Goal: Information Seeking & Learning: Check status

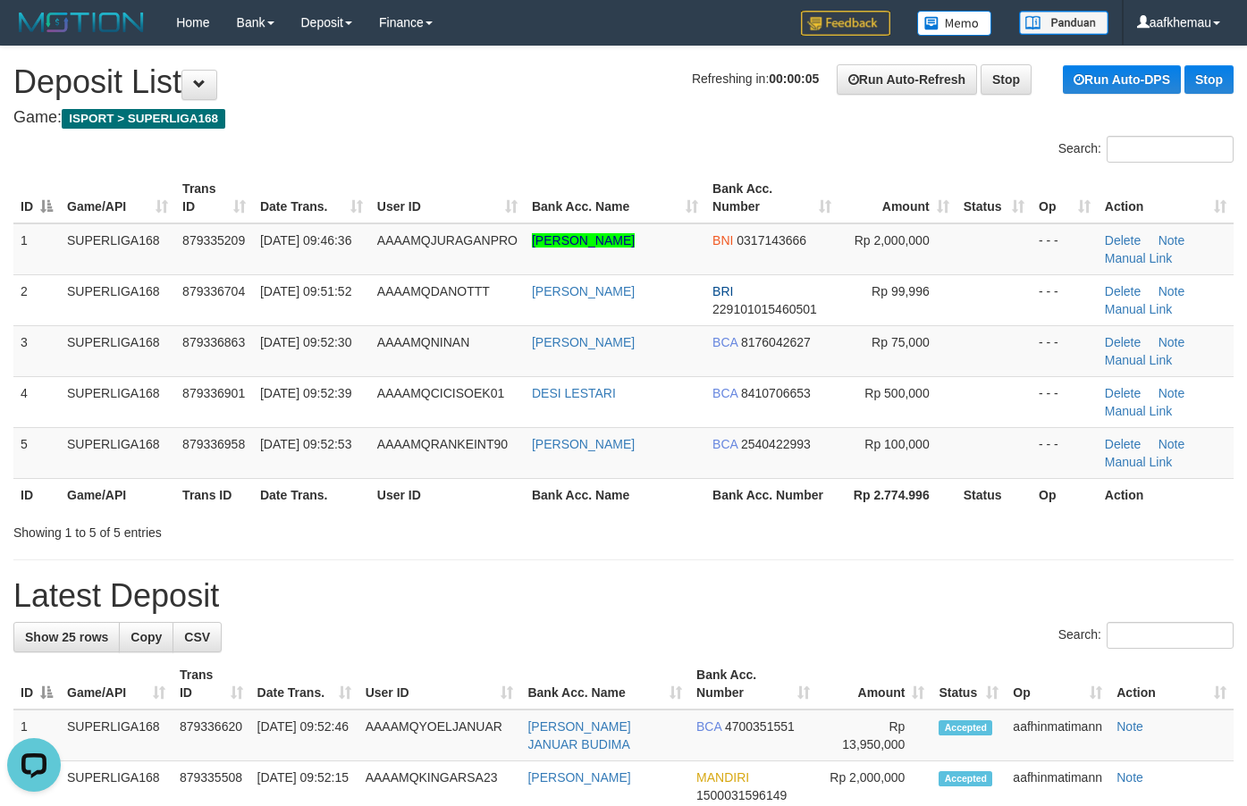
drag, startPoint x: 632, startPoint y: 140, endPoint x: 641, endPoint y: 201, distance: 61.5
click at [637, 139] on div "Search:" at bounding box center [936, 151] width 624 height 31
copy tr "[PERSON_NAME]"
drag, startPoint x: 604, startPoint y: 253, endPoint x: 520, endPoint y: 243, distance: 84.6
click at [520, 243] on tr "1 SUPERLIGA168 879335209 01/10/2025 09:46:36 AAAAMQJURAGANPRO MUHAMMAD ARIEF EF…" at bounding box center [623, 250] width 1220 height 52
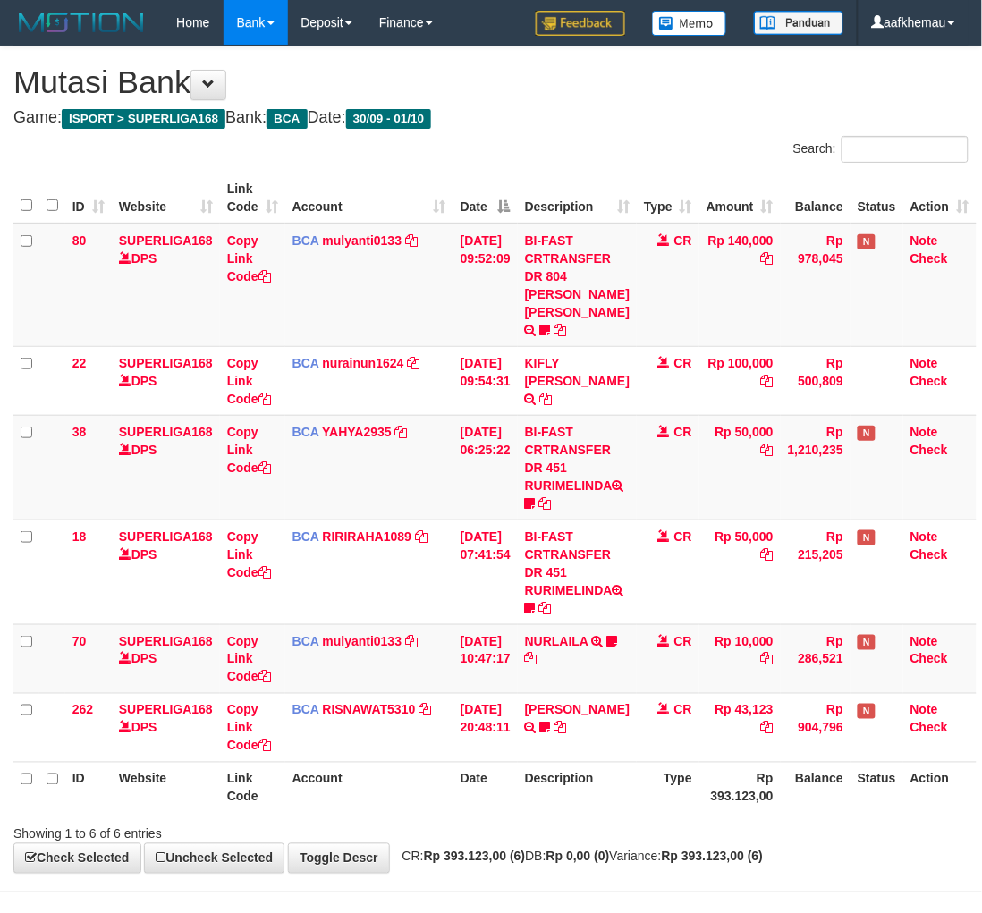
click at [633, 839] on div "Showing 1 to 6 of 6 entries" at bounding box center [491, 830] width 982 height 25
click at [715, 118] on h4 "Game: ISPORT > SUPERLIGA168 Bank: BCA Date: 30/09 - 01/10" at bounding box center [490, 118] width 955 height 18
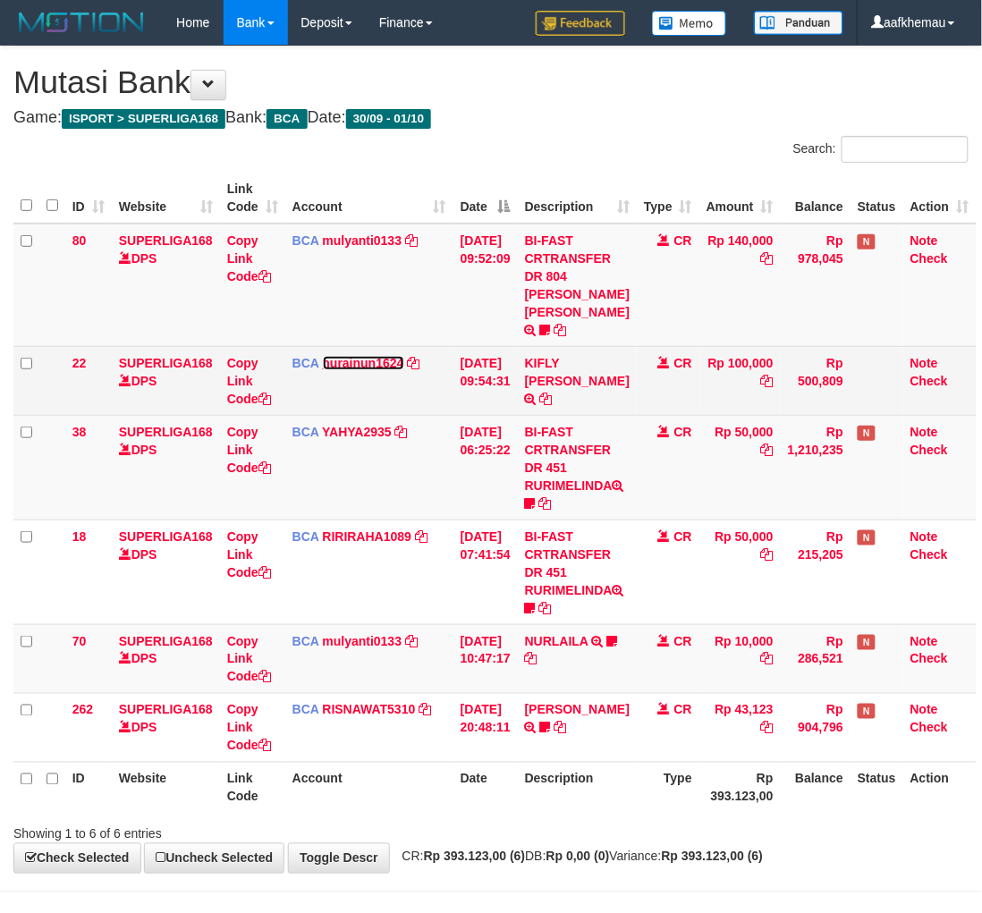
click at [385, 367] on link "nurainun1624" at bounding box center [363, 363] width 81 height 14
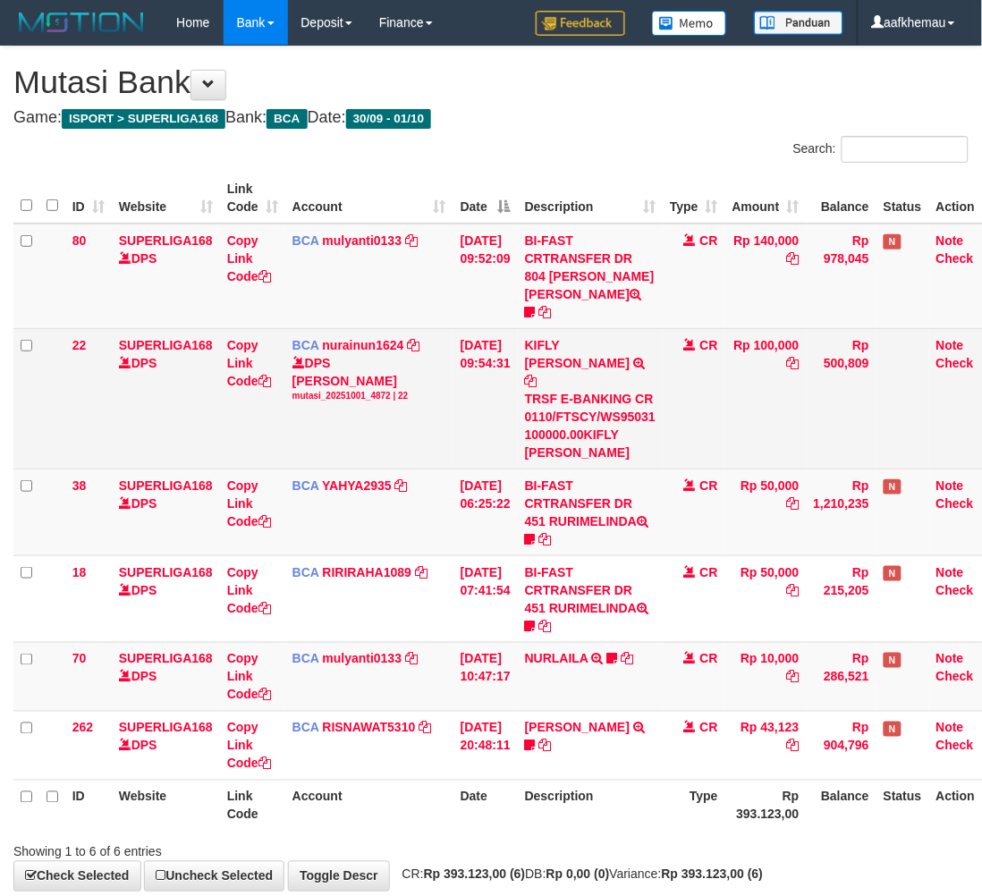
click at [537, 375] on icon at bounding box center [531, 381] width 13 height 13
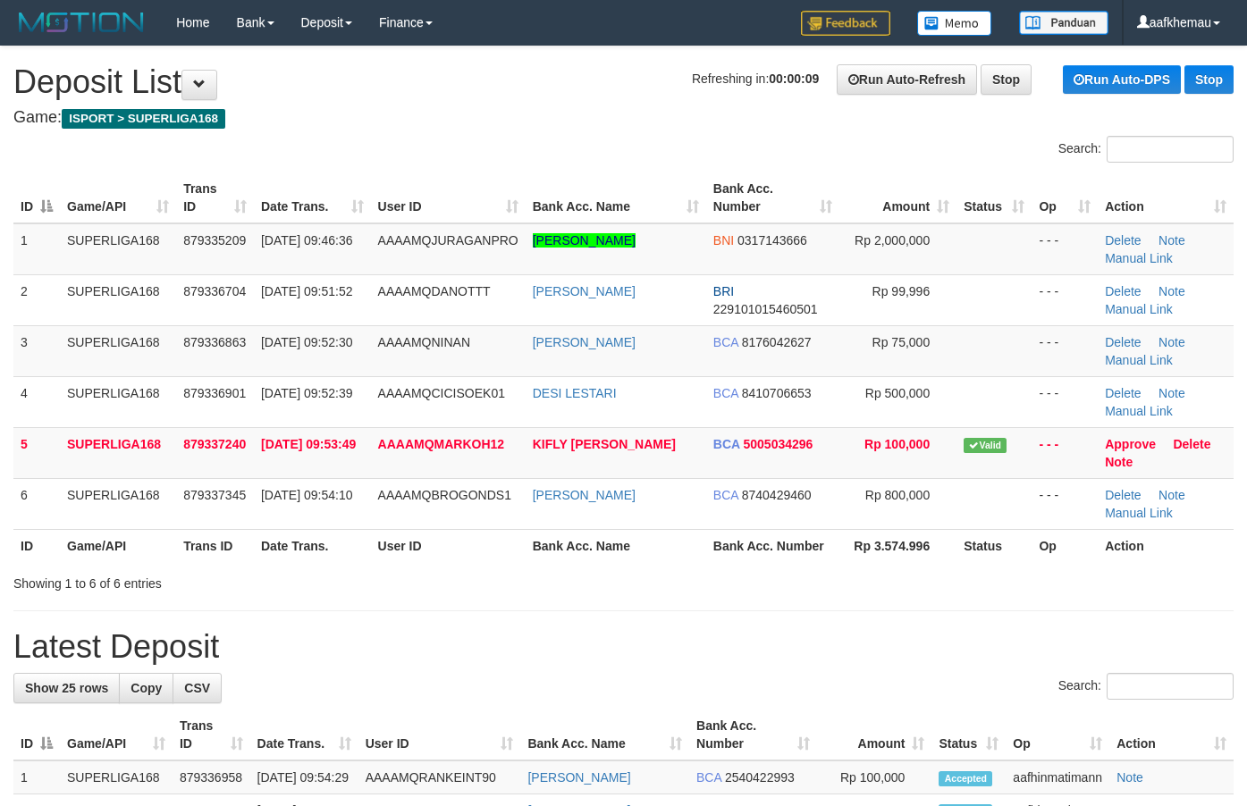
click at [554, 65] on h1 "Refreshing in: 00:00:09 Run Auto-Refresh Stop Run Auto-DPS Stop Deposit List" at bounding box center [623, 82] width 1220 height 36
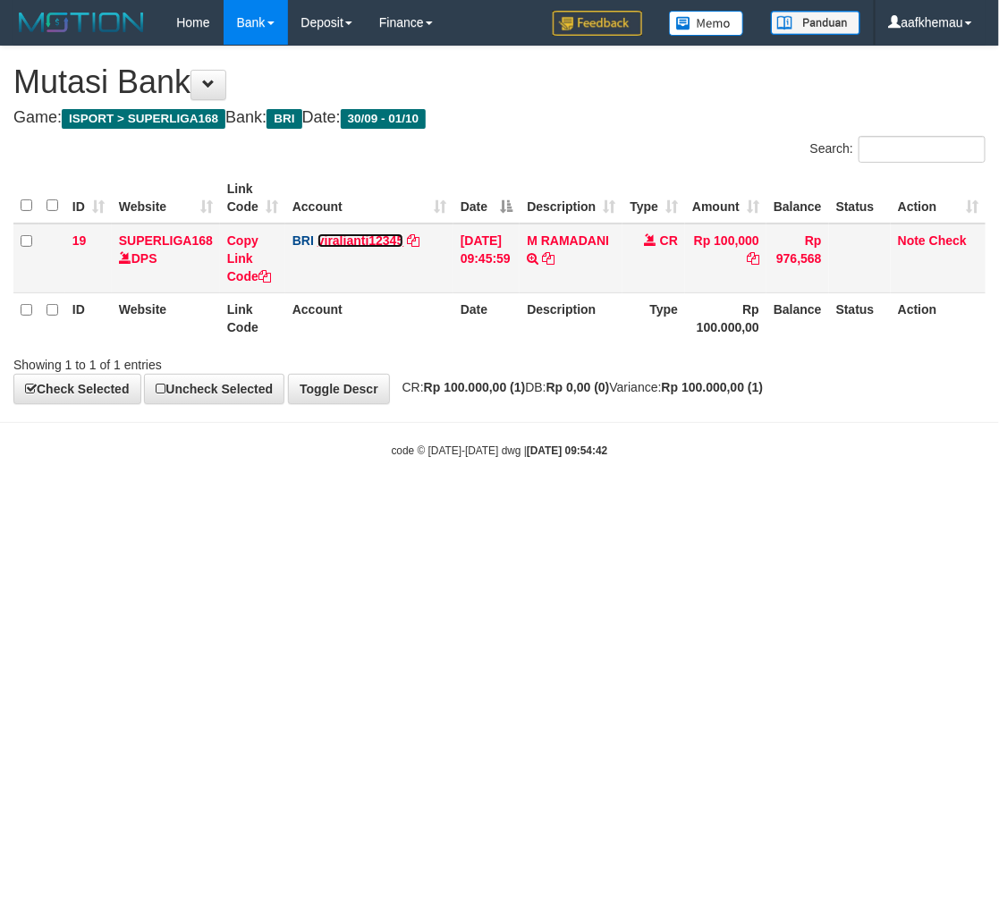
click at [367, 238] on link "viralianti12345" at bounding box center [360, 240] width 87 height 14
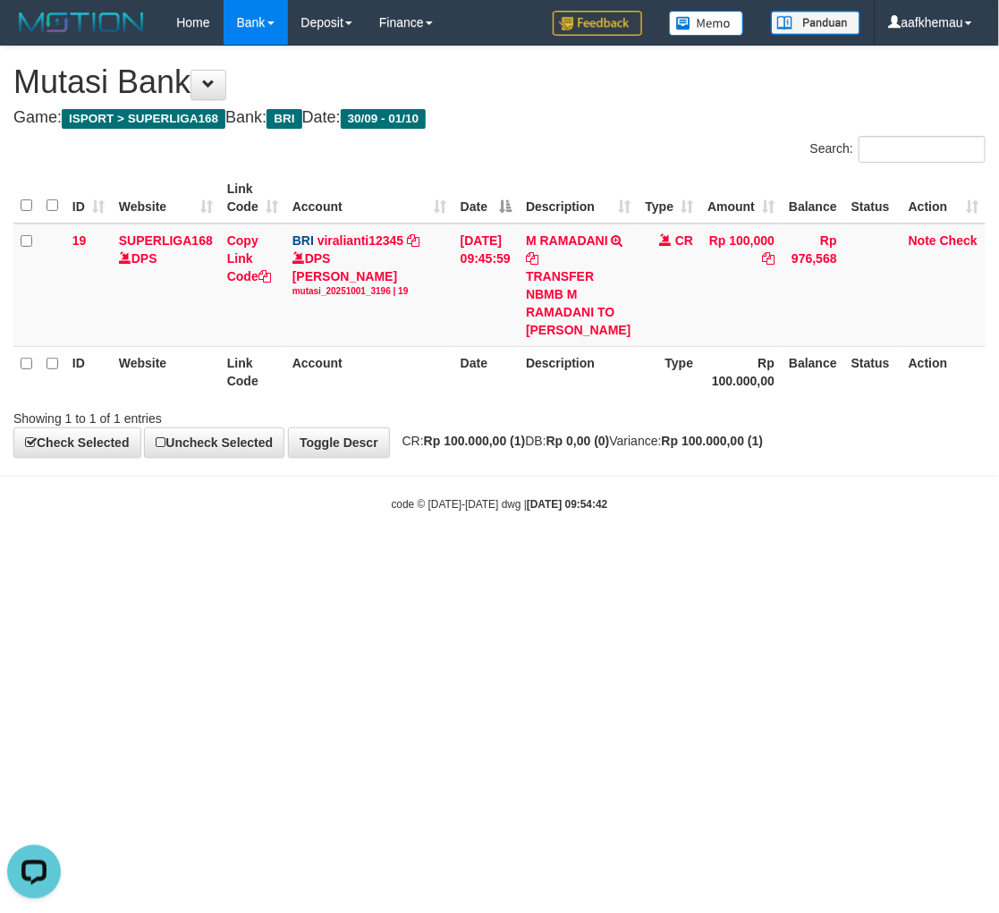
click at [653, 557] on body "Toggle navigation Home Bank Account List Load By Website Group [ISPORT] SUPERLI…" at bounding box center [499, 278] width 999 height 557
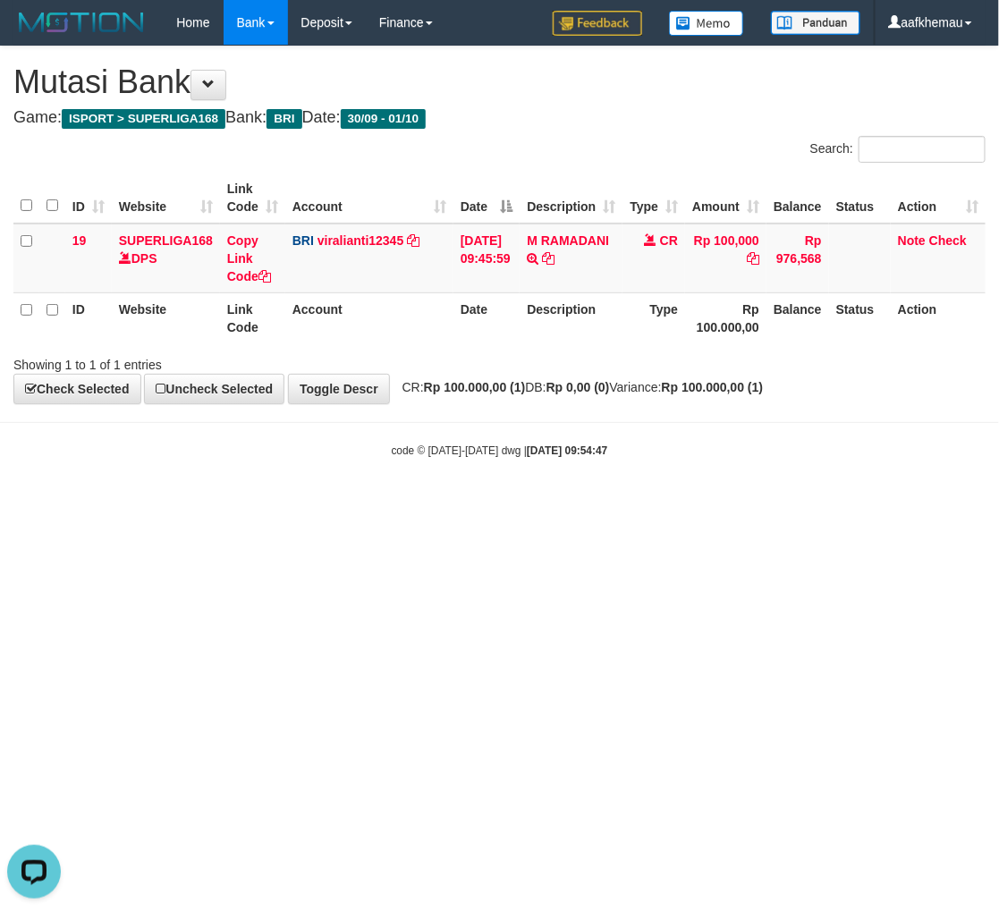
click at [802, 503] on html "Toggle navigation Home Bank Account List Load By Website Group [ISPORT] SUPERLI…" at bounding box center [499, 251] width 999 height 503
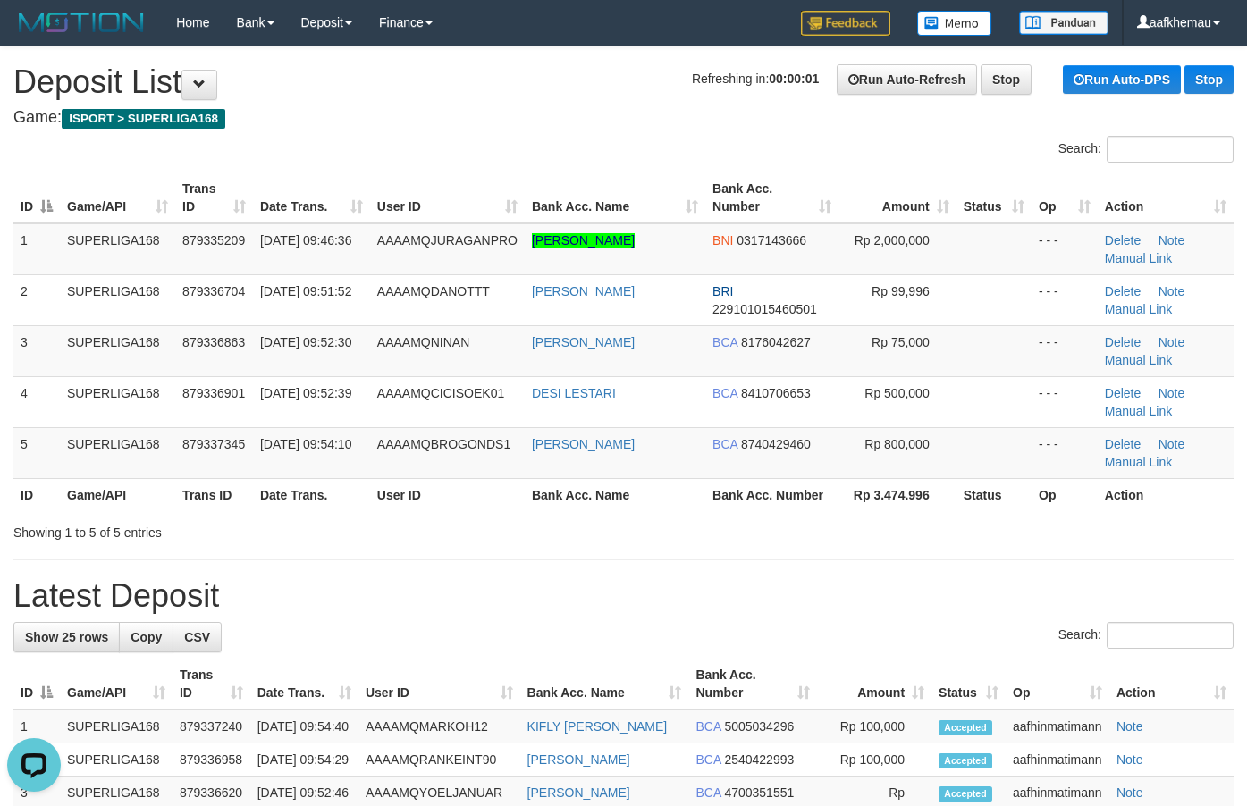
drag, startPoint x: 593, startPoint y: 67, endPoint x: 568, endPoint y: 95, distance: 37.3
click at [593, 67] on h1 "Refreshing in: 00:00:01 Run Auto-Refresh Stop Run Auto-DPS Stop Deposit List" at bounding box center [623, 82] width 1220 height 36
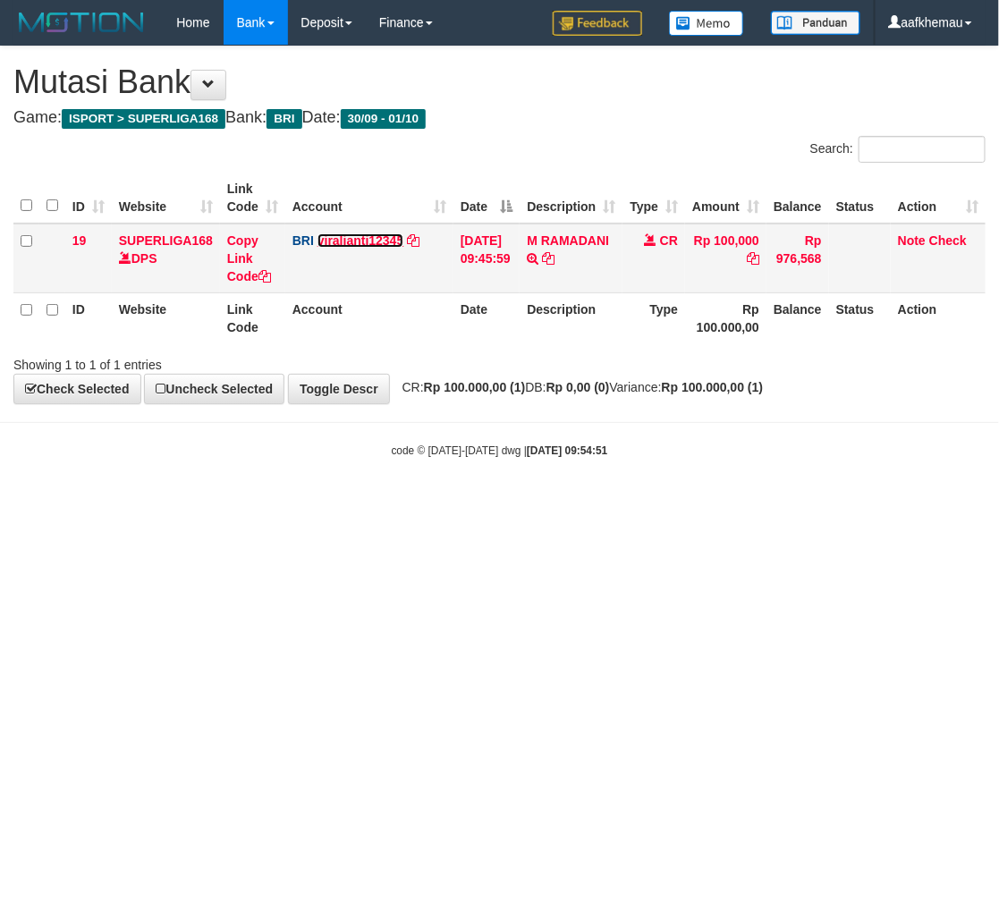
click at [371, 234] on link "viralianti12345" at bounding box center [360, 240] width 87 height 14
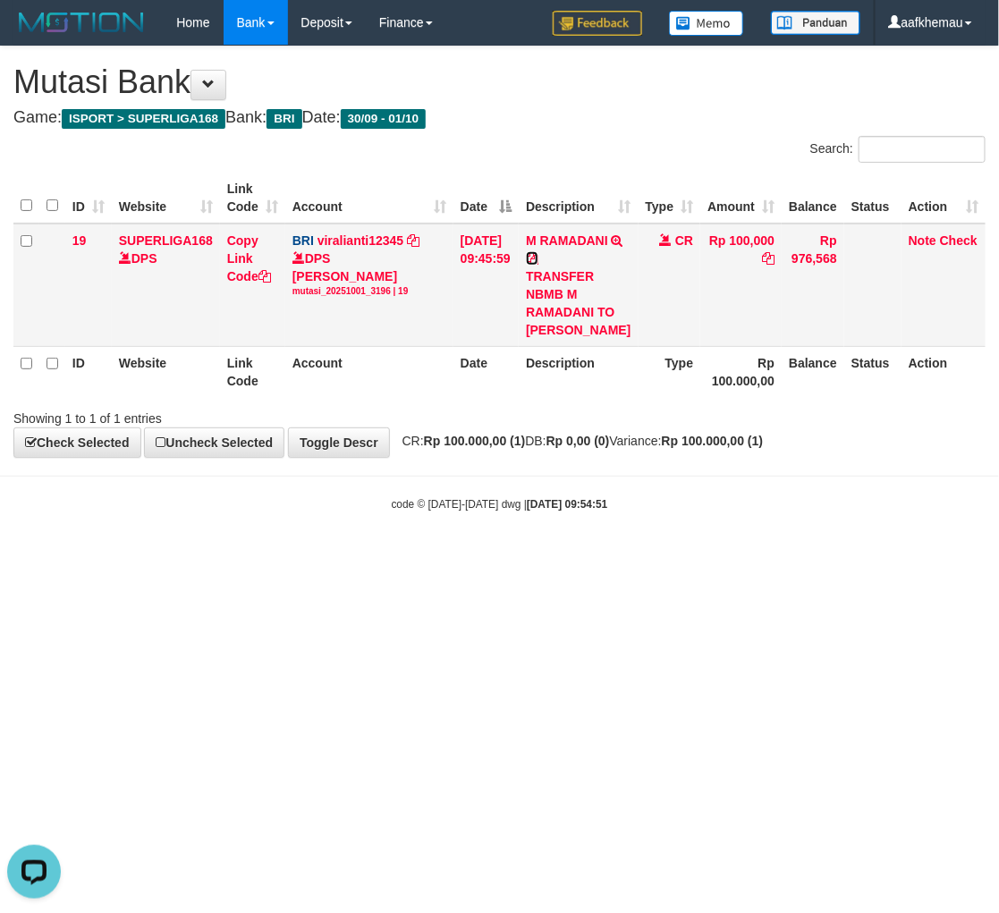
click at [538, 261] on icon at bounding box center [532, 258] width 13 height 13
click at [705, 557] on body "Toggle navigation Home Bank Account List Load By Website Group [ISPORT] SUPERLI…" at bounding box center [499, 278] width 999 height 557
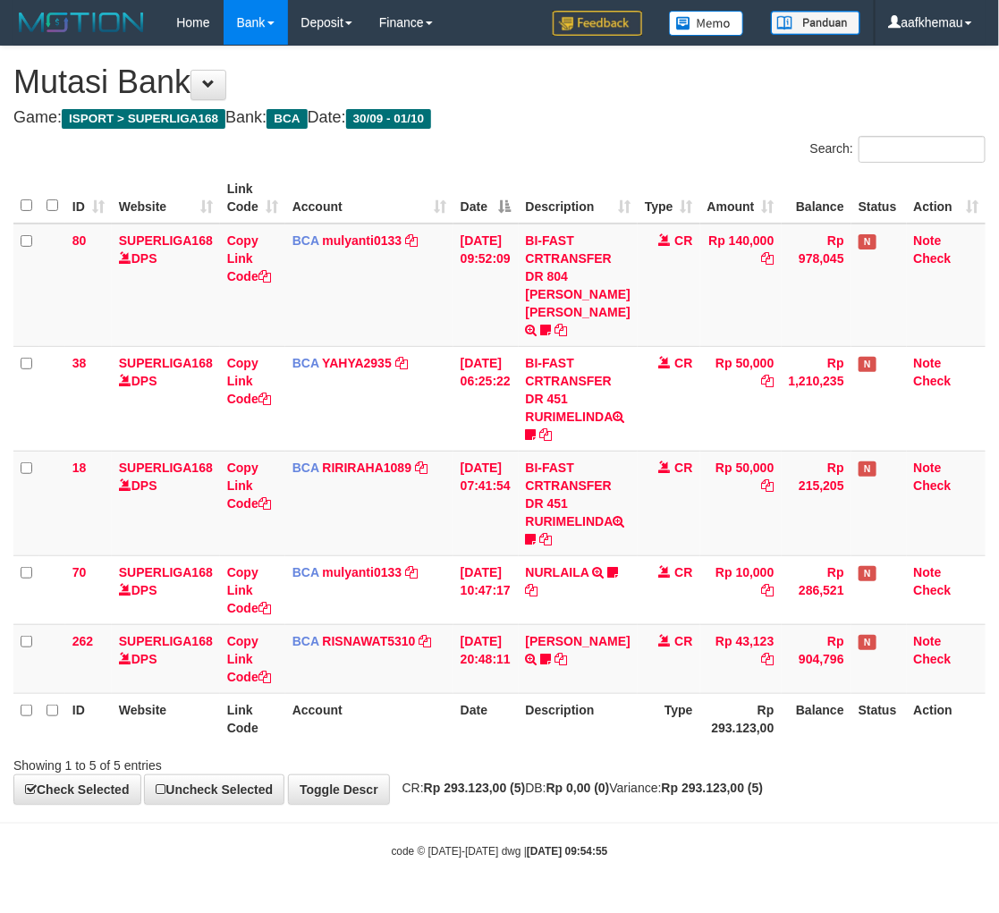
click at [565, 109] on h4 "Game: ISPORT > SUPERLIGA168 Bank: BCA Date: 30/09 - 01/10" at bounding box center [499, 118] width 972 height 18
click at [345, 239] on link "mulyanti0133" at bounding box center [363, 240] width 80 height 14
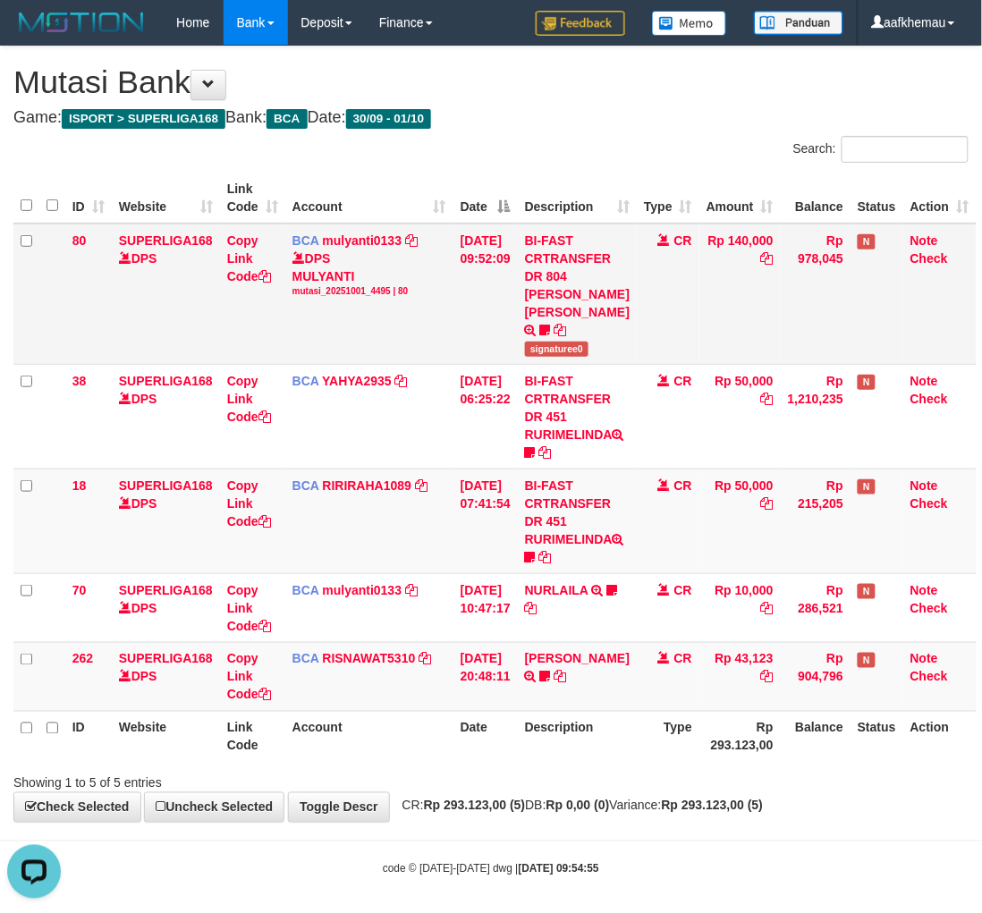
click at [564, 356] on td "BI-FAST CRTRANSFER DR 804 MUHAMAD JEFRY DAVI signaturee0" at bounding box center [577, 294] width 119 height 141
copy span "signaturee0"
click at [564, 356] on td "BI-FAST CRTRANSFER DR 804 MUHAMAD JEFRY DAVI signaturee0" at bounding box center [577, 294] width 119 height 141
click at [713, 118] on h4 "Game: ISPORT > SUPERLIGA168 Bank: BCA Date: 30/09 - 01/10" at bounding box center [490, 118] width 955 height 18
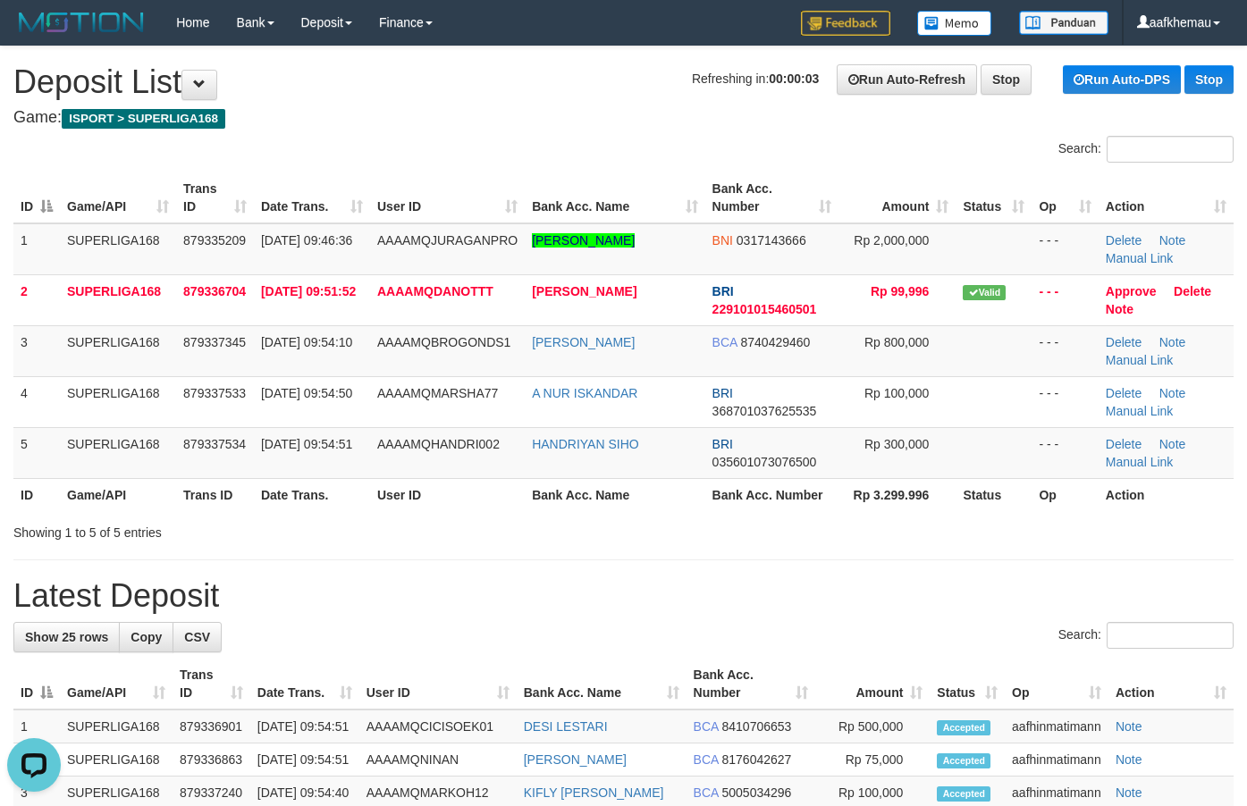
click at [489, 46] on nav "Toggle navigation Home Bank Account List Load By Website Group [ISPORT] SUPERLI…" at bounding box center [623, 23] width 1247 height 46
copy link "[PERSON_NAME]"
drag, startPoint x: 601, startPoint y: 270, endPoint x: 530, endPoint y: 246, distance: 74.6
click at [530, 248] on td "[PERSON_NAME]" at bounding box center [615, 250] width 180 height 52
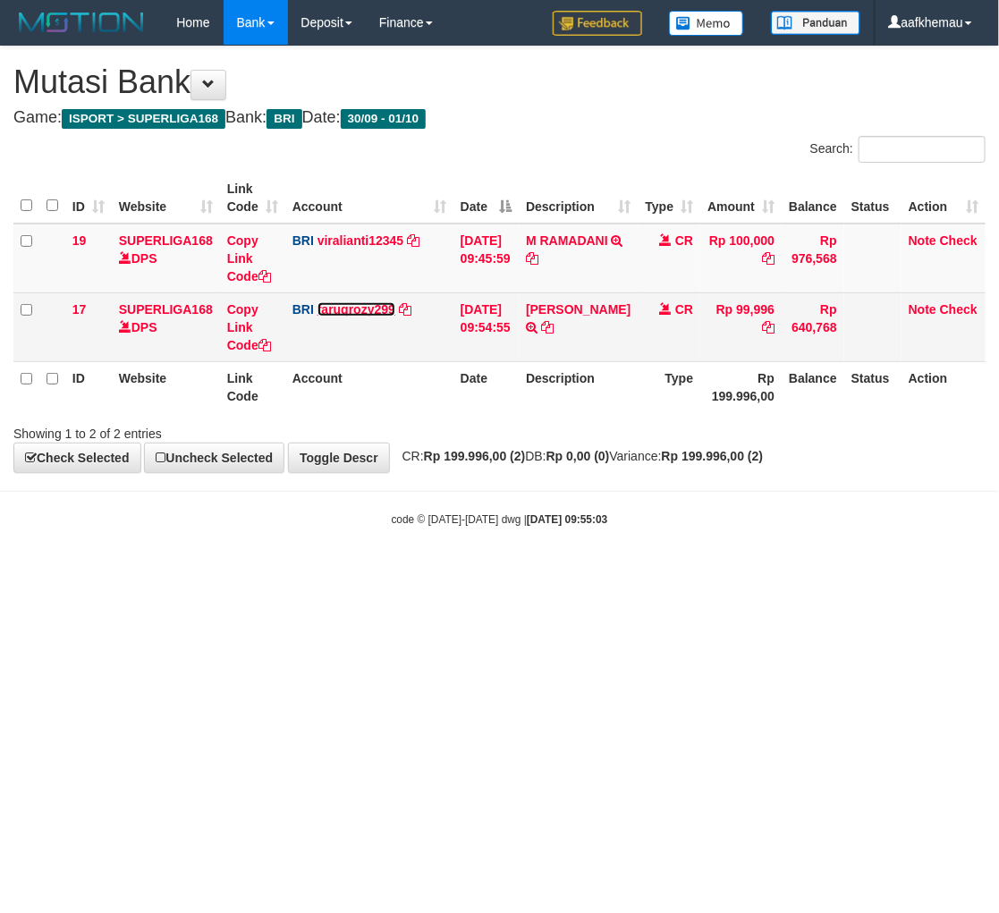
click at [342, 306] on link "faruqrozy299" at bounding box center [356, 309] width 78 height 14
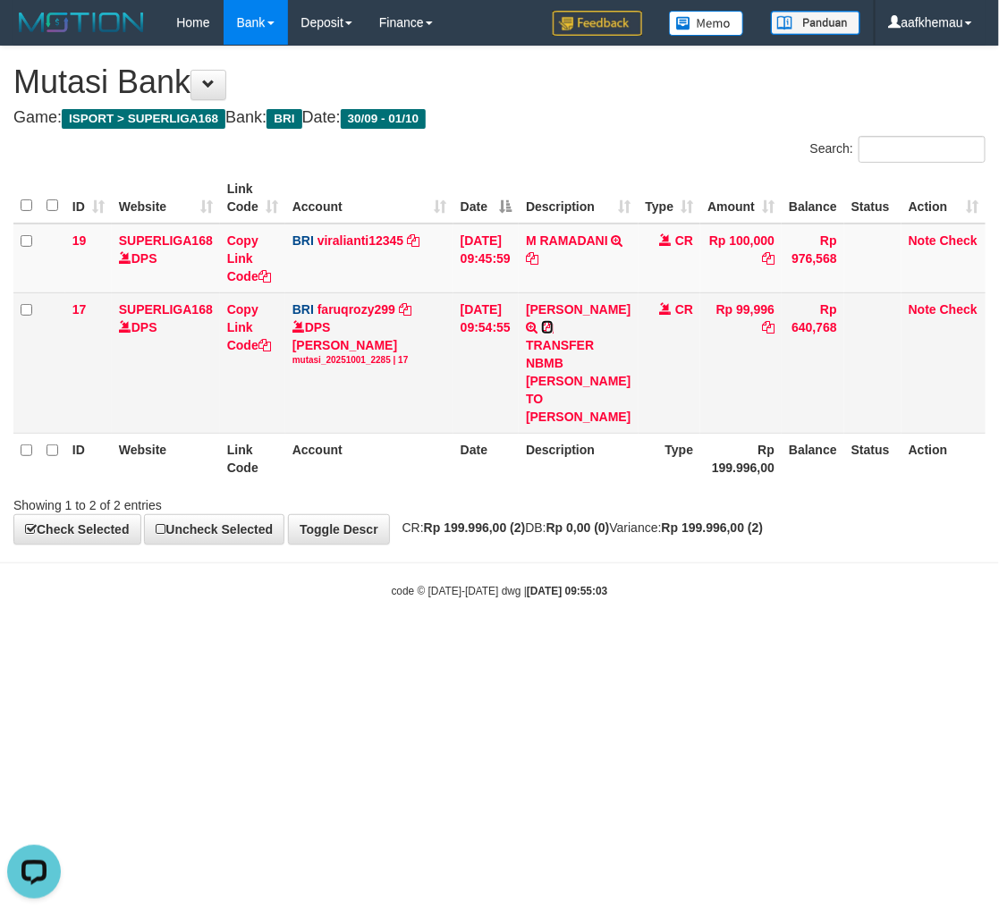
click at [553, 326] on icon at bounding box center [547, 327] width 13 height 13
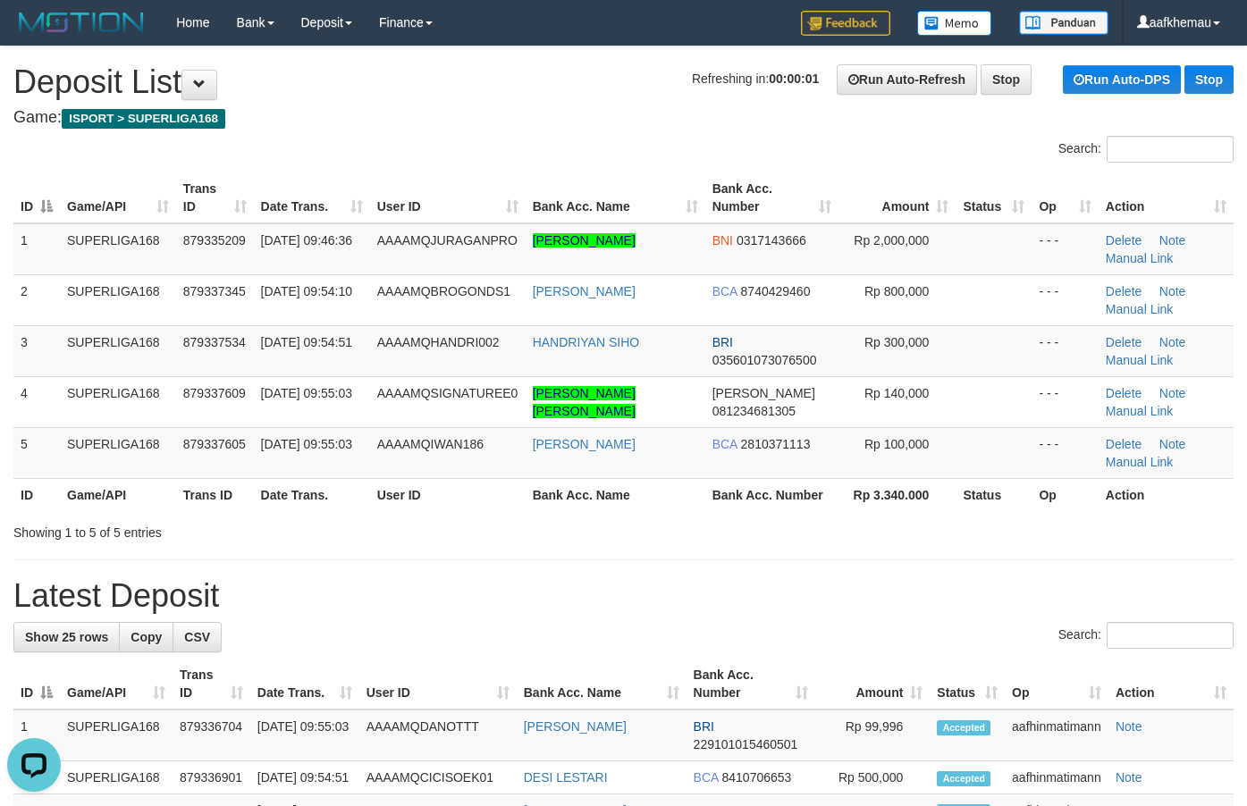
click at [416, 72] on h1 "Refreshing in: 00:00:01 Run Auto-Refresh Stop Run Auto-DPS Stop Deposit List" at bounding box center [623, 82] width 1220 height 36
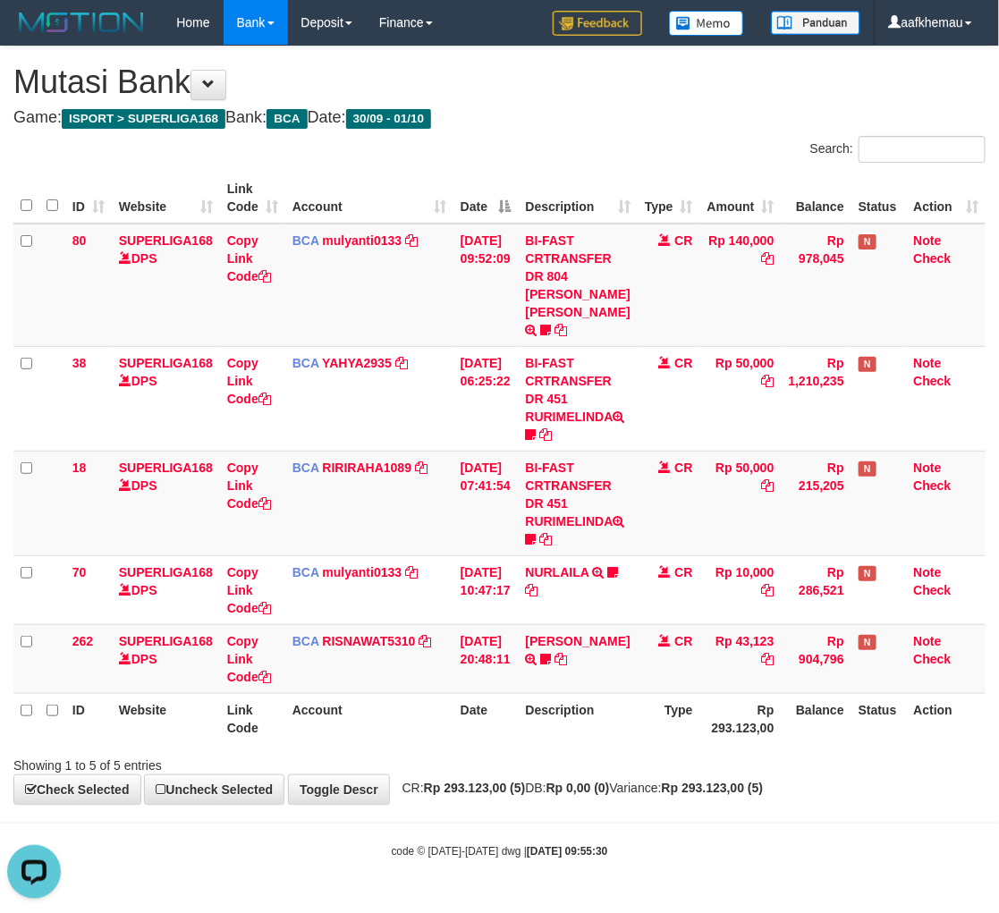
click at [629, 95] on h1 "Mutasi Bank" at bounding box center [499, 82] width 972 height 36
click at [705, 784] on span "CR: Rp 293.123,00 (5) DB: Rp 0,00 (0) Variance: Rp 293.123,00 (5)" at bounding box center [578, 788] width 370 height 14
click at [565, 125] on h4 "Game: ISPORT > SUPERLIGA168 Bank: BCA Date: 30/09 - 01/10" at bounding box center [499, 118] width 972 height 18
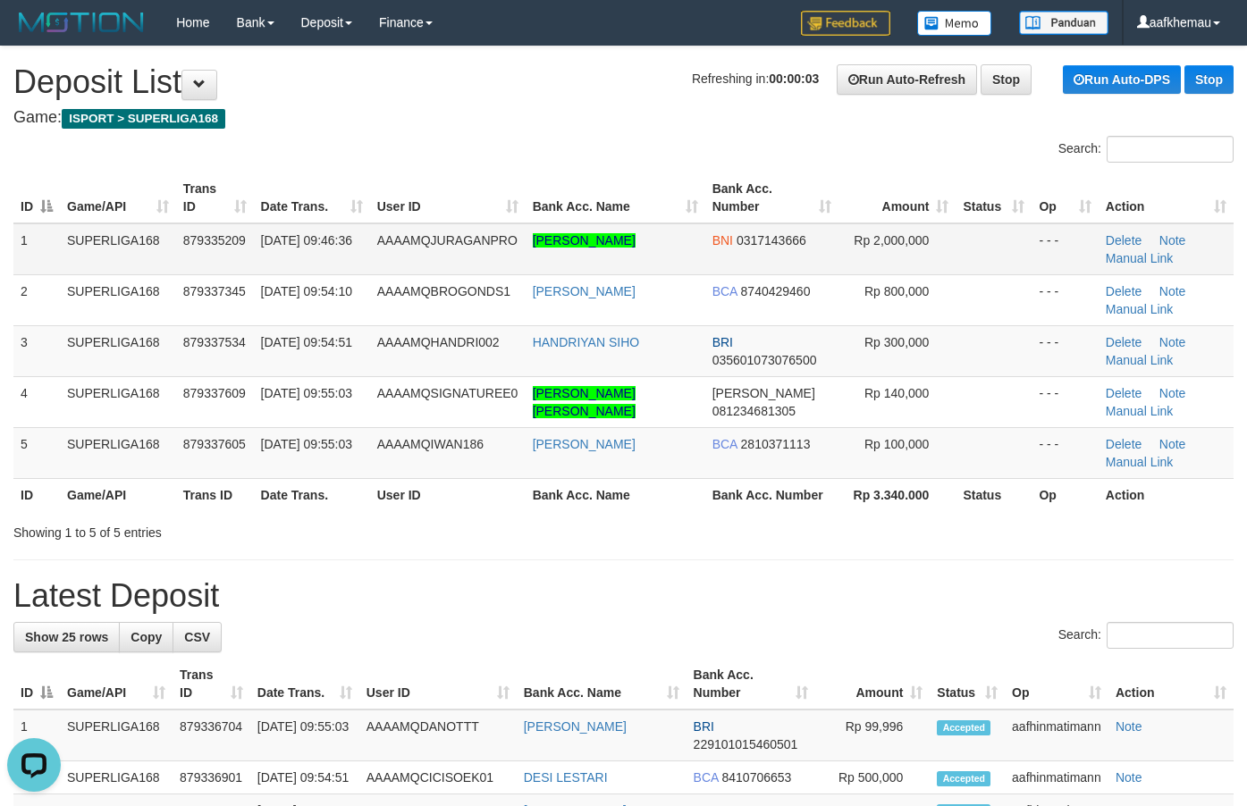
drag, startPoint x: 590, startPoint y: 253, endPoint x: 529, endPoint y: 231, distance: 64.8
click at [529, 231] on td "MUHAMMAD ARIEF EFFENDI" at bounding box center [616, 250] width 180 height 52
click at [476, 91] on h1 "Refreshing in: 00:00:03 Run Auto-Refresh Stop Run Auto-DPS Stop Deposit List" at bounding box center [623, 82] width 1220 height 36
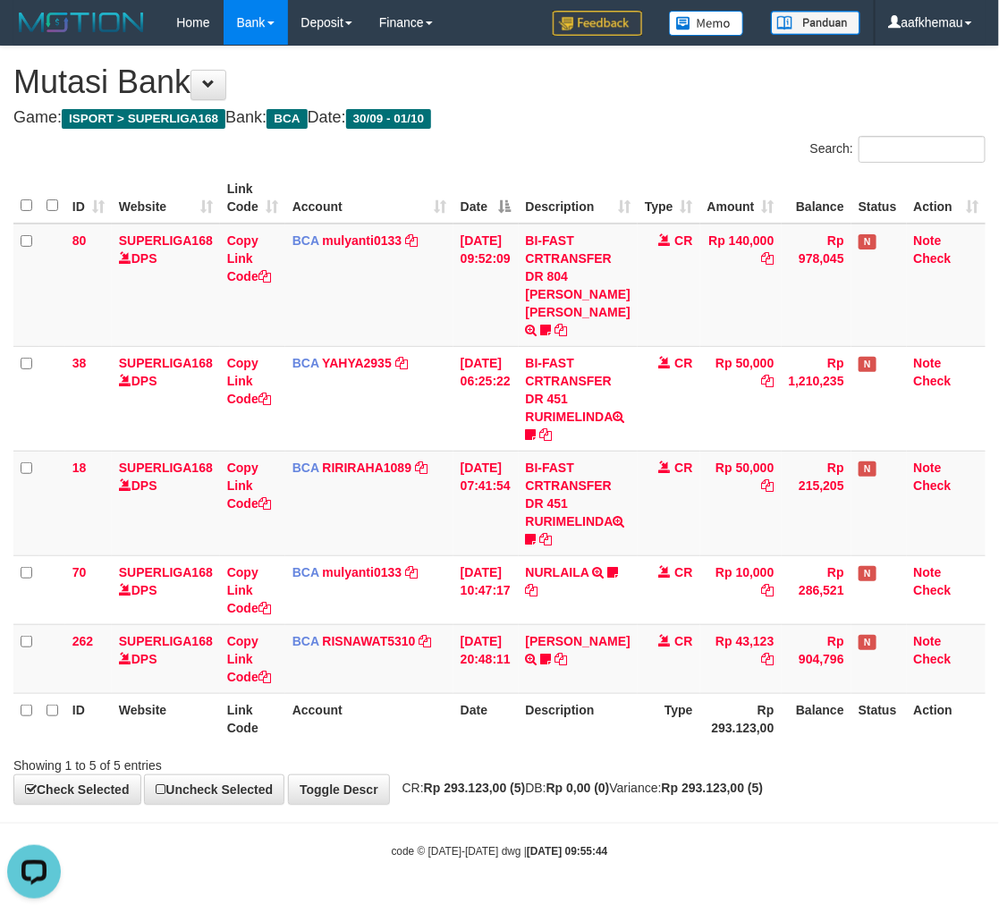
click at [528, 899] on body "Toggle navigation Home Bank Account List Load By Website Group [ISPORT] SUPERLI…" at bounding box center [499, 452] width 999 height 904
click at [563, 149] on div "Search:" at bounding box center [749, 151] width 473 height 31
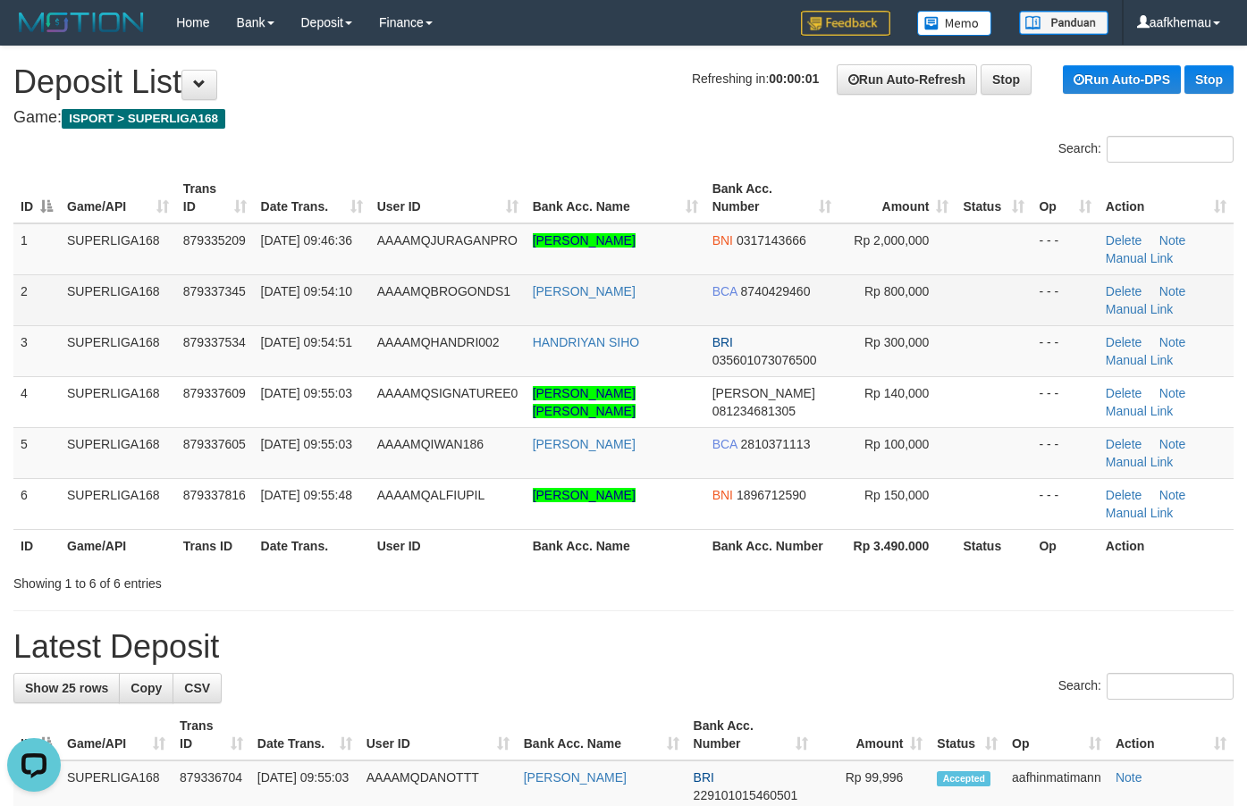
copy tr "[PERSON_NAME]"
drag, startPoint x: 666, startPoint y: 287, endPoint x: 501, endPoint y: 126, distance: 230.8
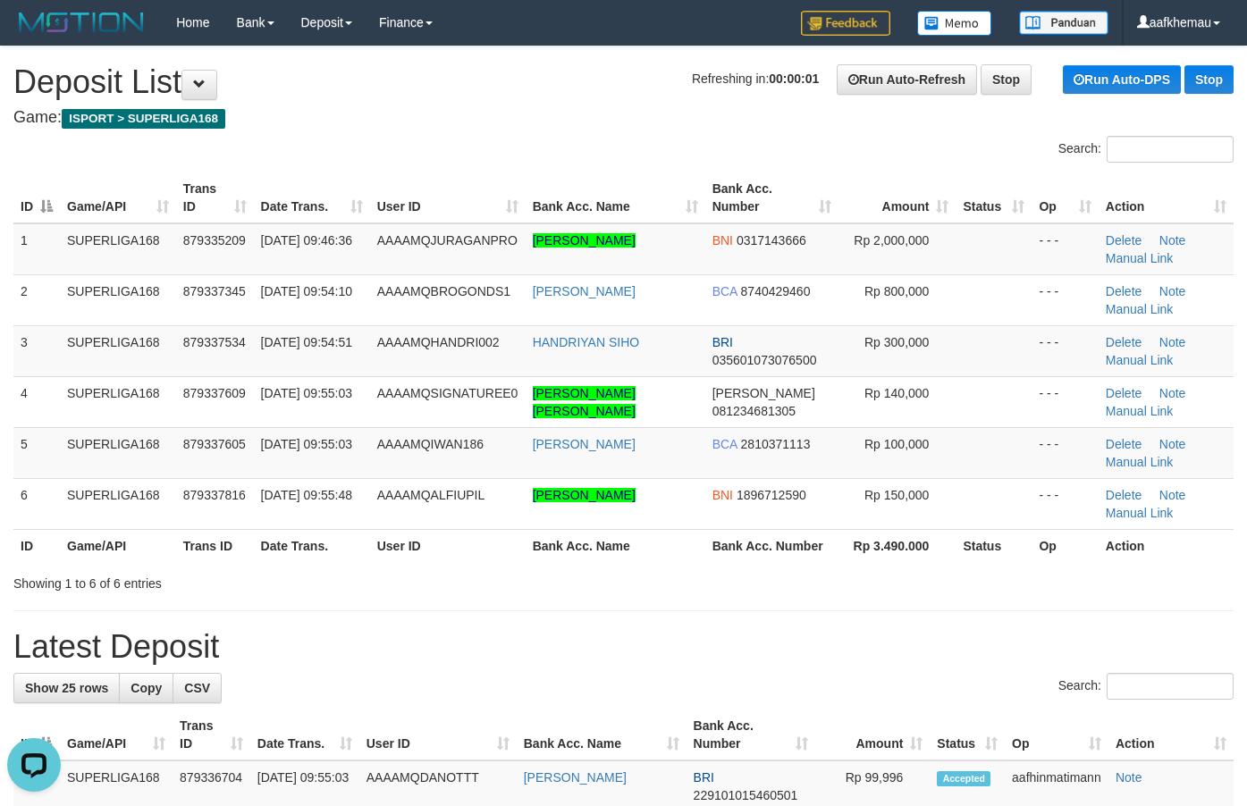
click at [510, 296] on tr "2 SUPERLIGA168 879337345 01/10/2025 09:54:10 AAAAMQBROGONDS1 NANDA RUDYWALA BCA…" at bounding box center [623, 299] width 1220 height 51
click at [494, 97] on h1 "Refreshing in: 00:00:01 Run Auto-Refresh Stop Run Auto-DPS Stop Deposit List" at bounding box center [623, 82] width 1220 height 36
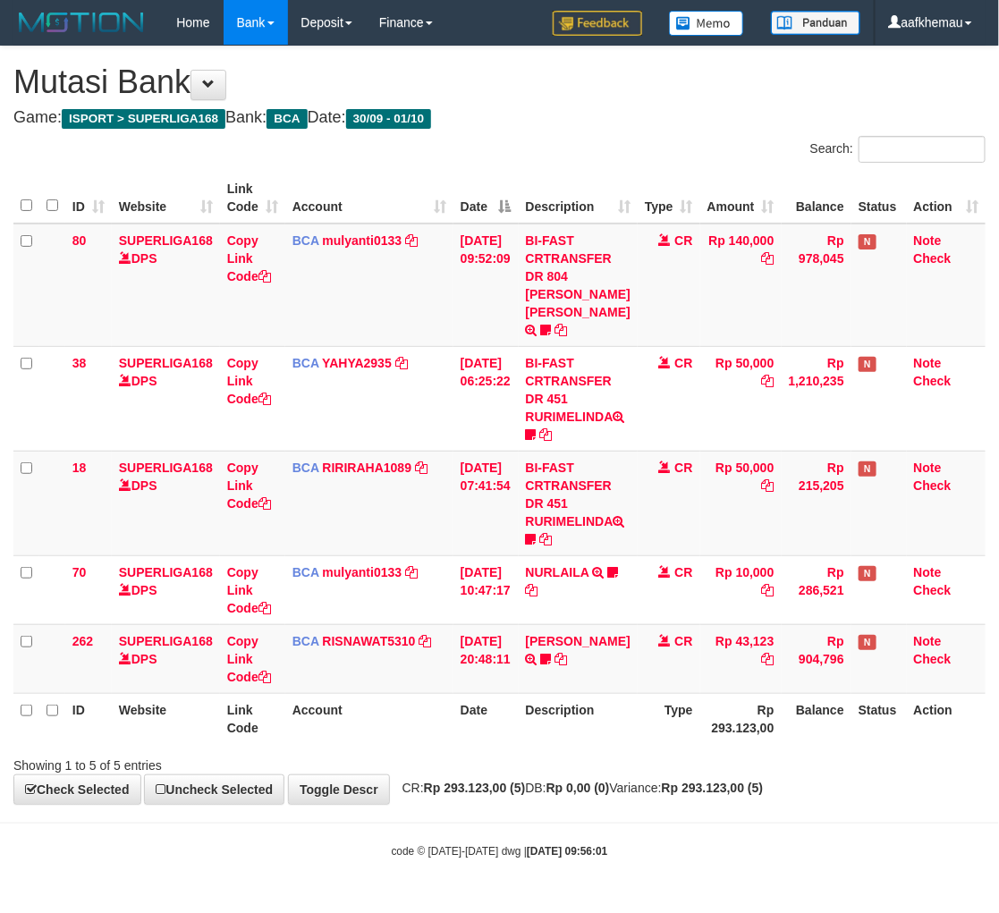
click at [637, 713] on th "Type" at bounding box center [668, 718] width 63 height 51
click at [595, 153] on div "Search:" at bounding box center [749, 151] width 473 height 31
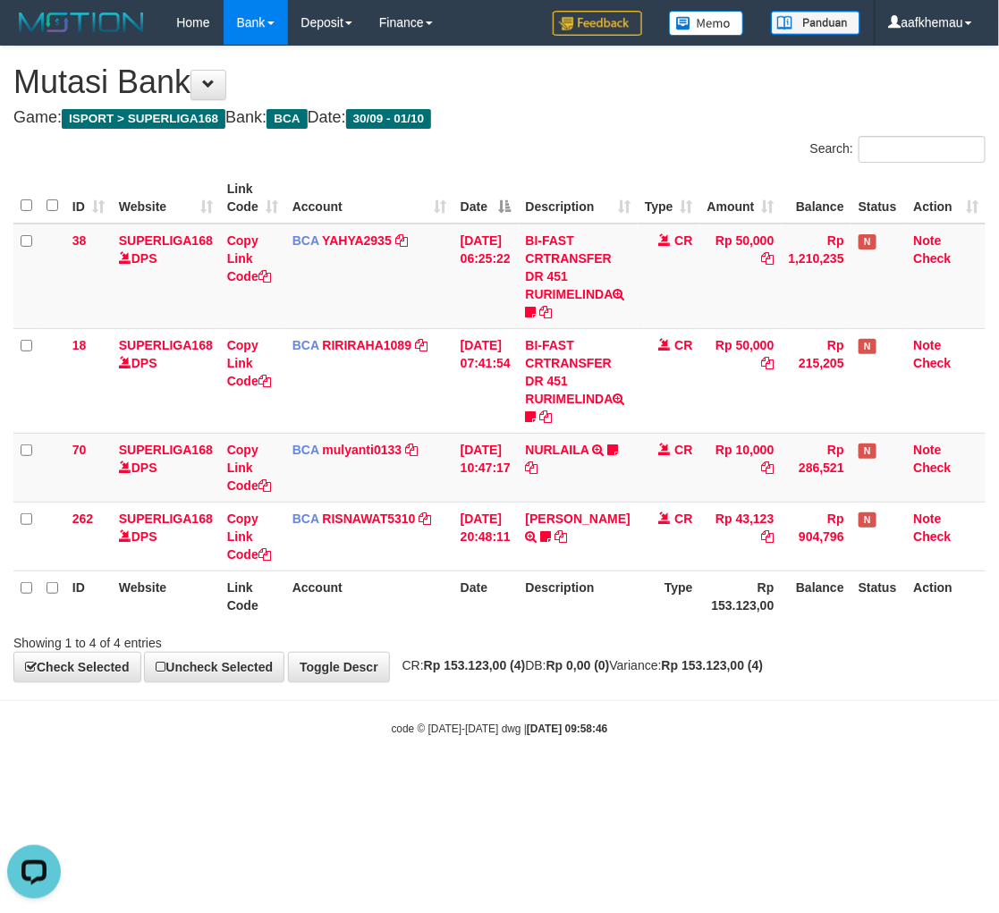
click at [632, 139] on div "Search:" at bounding box center [749, 151] width 473 height 31
click at [595, 141] on div "Search:" at bounding box center [749, 151] width 473 height 31
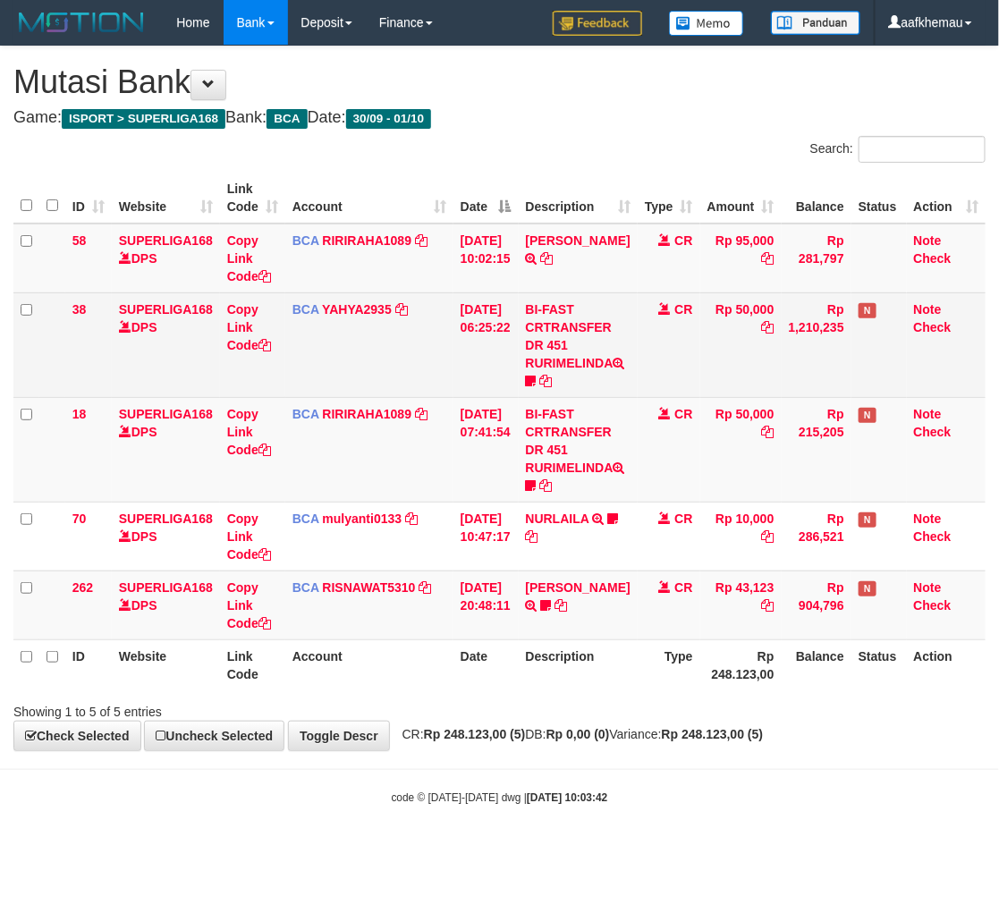
click at [363, 296] on td "BCA YAHYA2935 DPS YAHYA mutasi_20250930_4906 | 38 mutasi_20250930_4906 | 38" at bounding box center [369, 344] width 168 height 105
click at [367, 298] on td "BCA YAHYA2935 DPS YAHYA mutasi_20250930_4906 | 38 mutasi_20250930_4906 | 38" at bounding box center [369, 344] width 168 height 105
click at [355, 310] on link "YAHYA2935" at bounding box center [357, 309] width 70 height 14
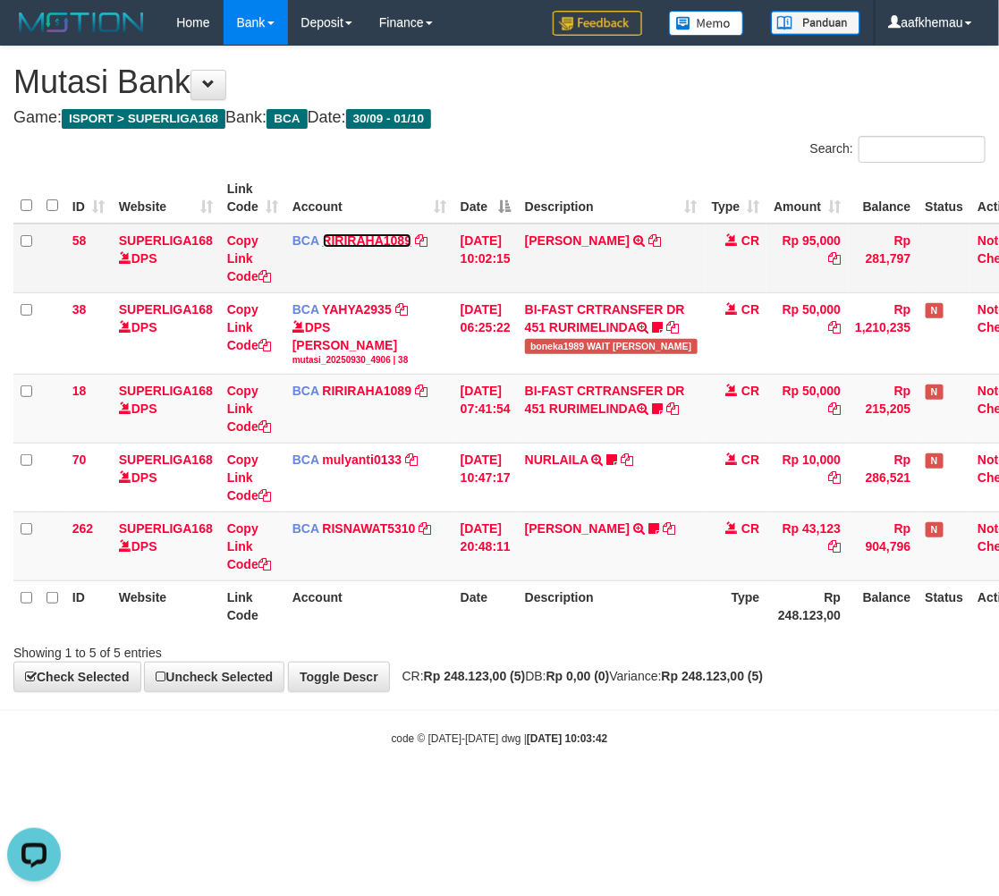
click at [369, 242] on link "RIRIRAHA1089" at bounding box center [367, 240] width 89 height 14
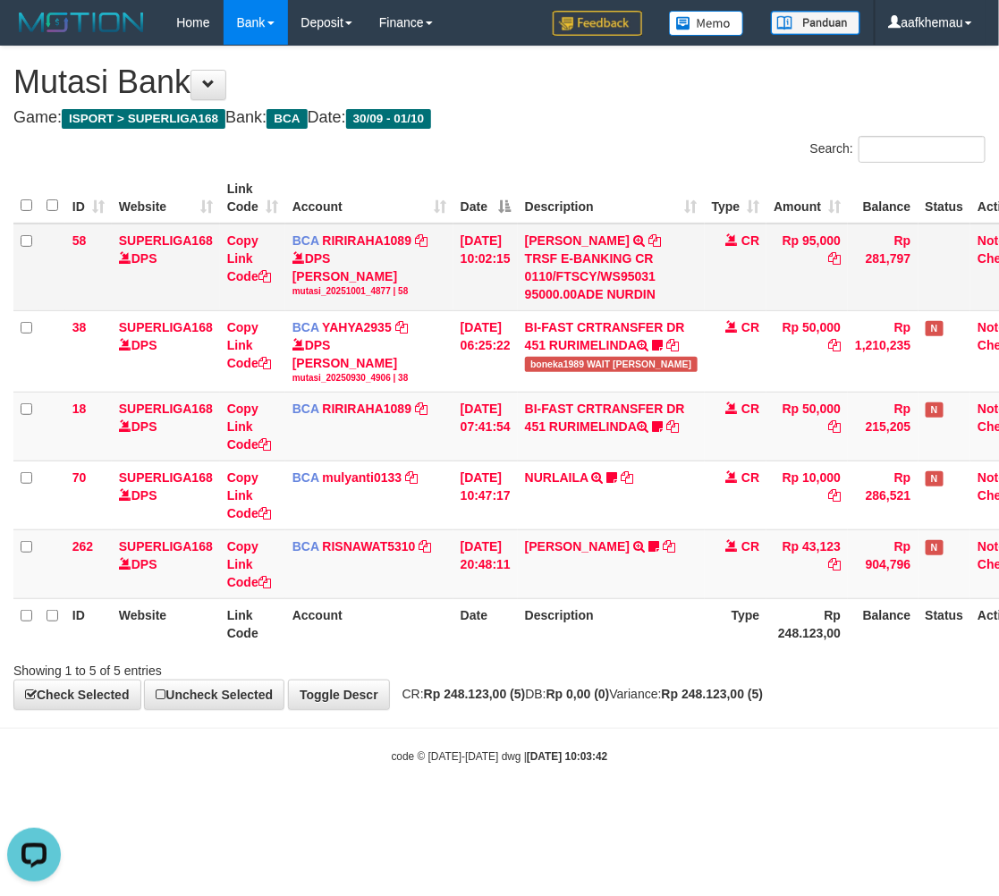
click at [648, 235] on icon at bounding box center [654, 240] width 13 height 13
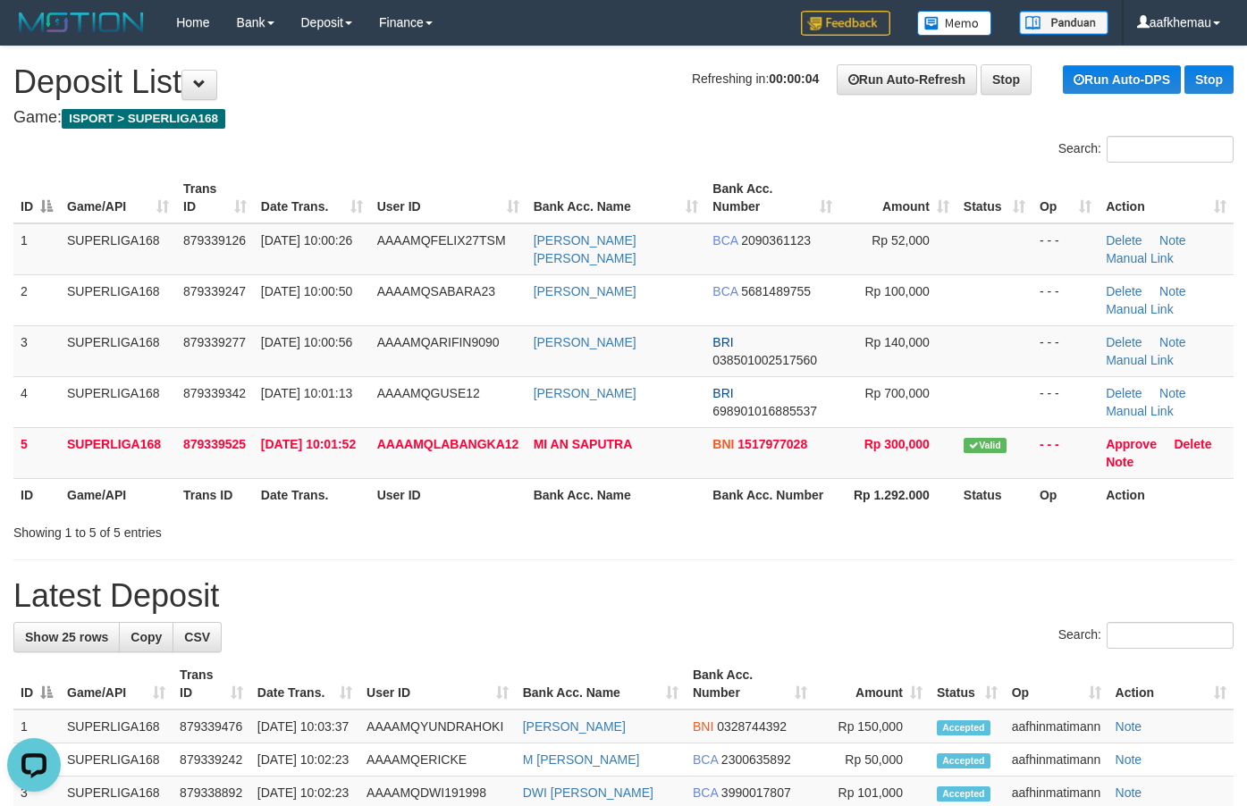
click at [510, 70] on h1 "Refreshing in: 00:00:04 Run Auto-Refresh Stop Run Auto-DPS Stop Deposit List" at bounding box center [623, 82] width 1220 height 36
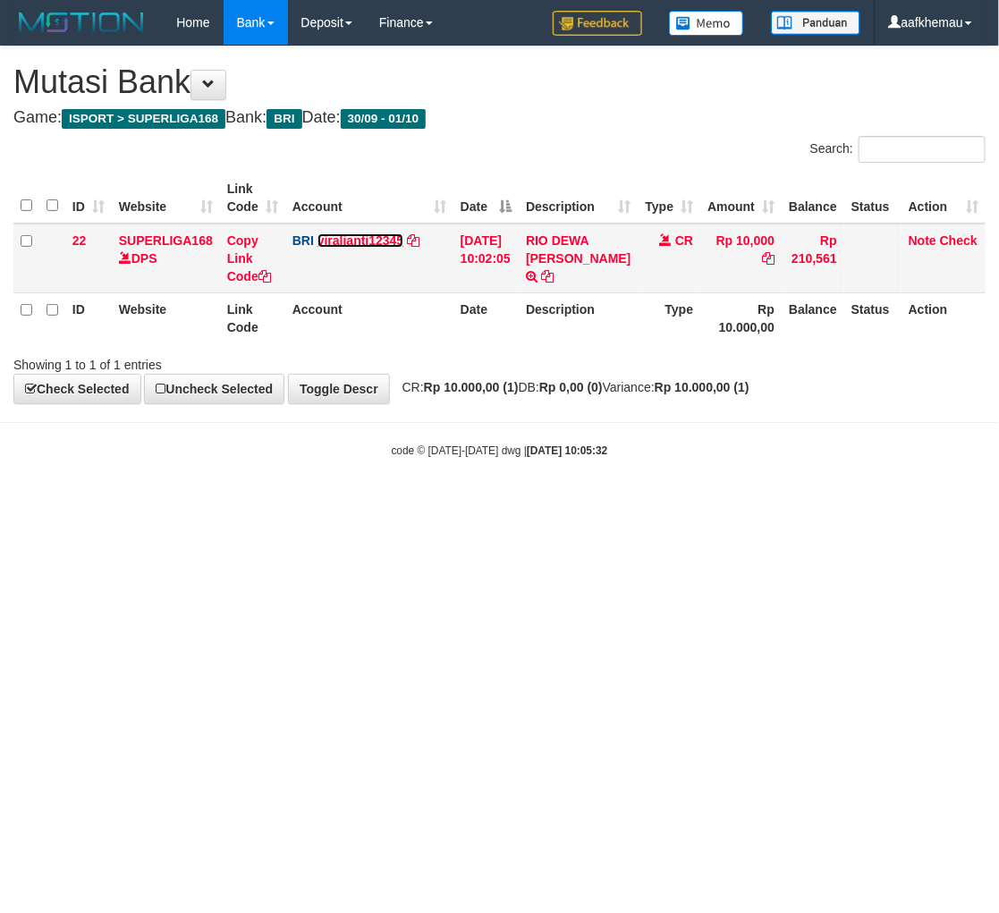
click at [374, 235] on link "viralianti12345" at bounding box center [360, 240] width 87 height 14
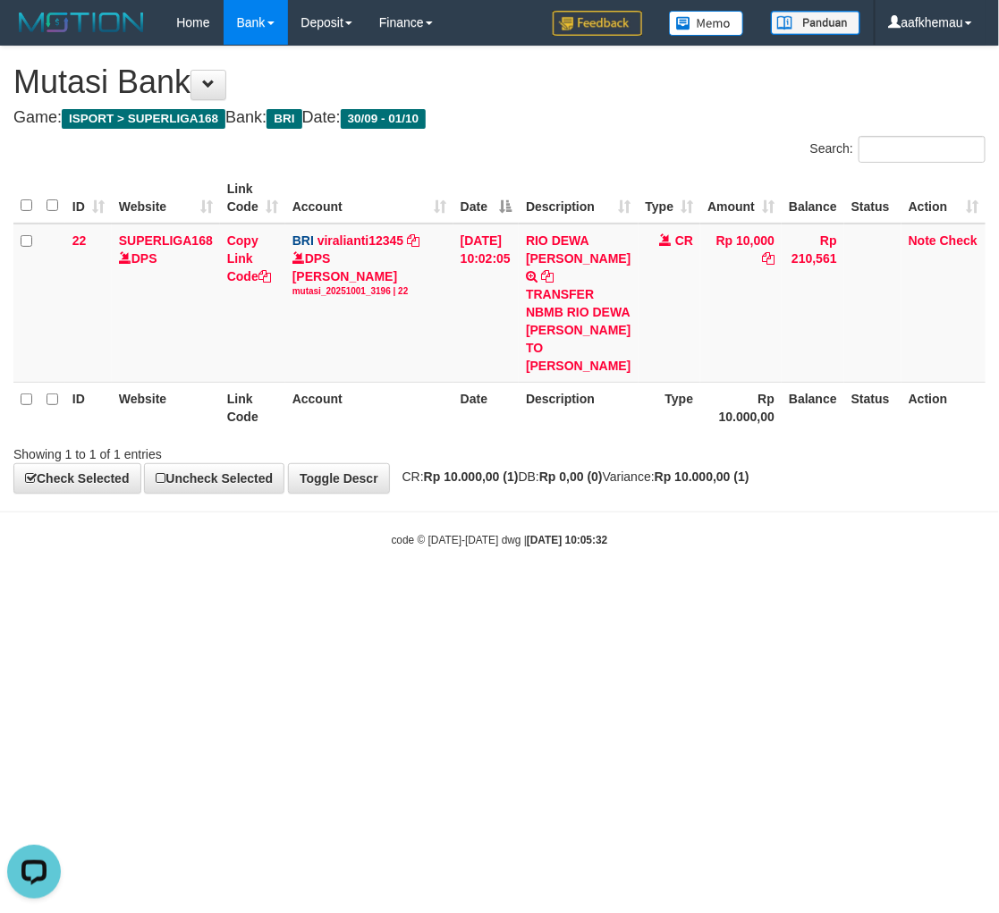
click at [800, 555] on body "Toggle navigation Home Bank Account List Load By Website Group [ISPORT] SUPERLI…" at bounding box center [499, 296] width 999 height 593
click at [475, 469] on strong "Rp 10.000,00 (1)" at bounding box center [471, 476] width 95 height 14
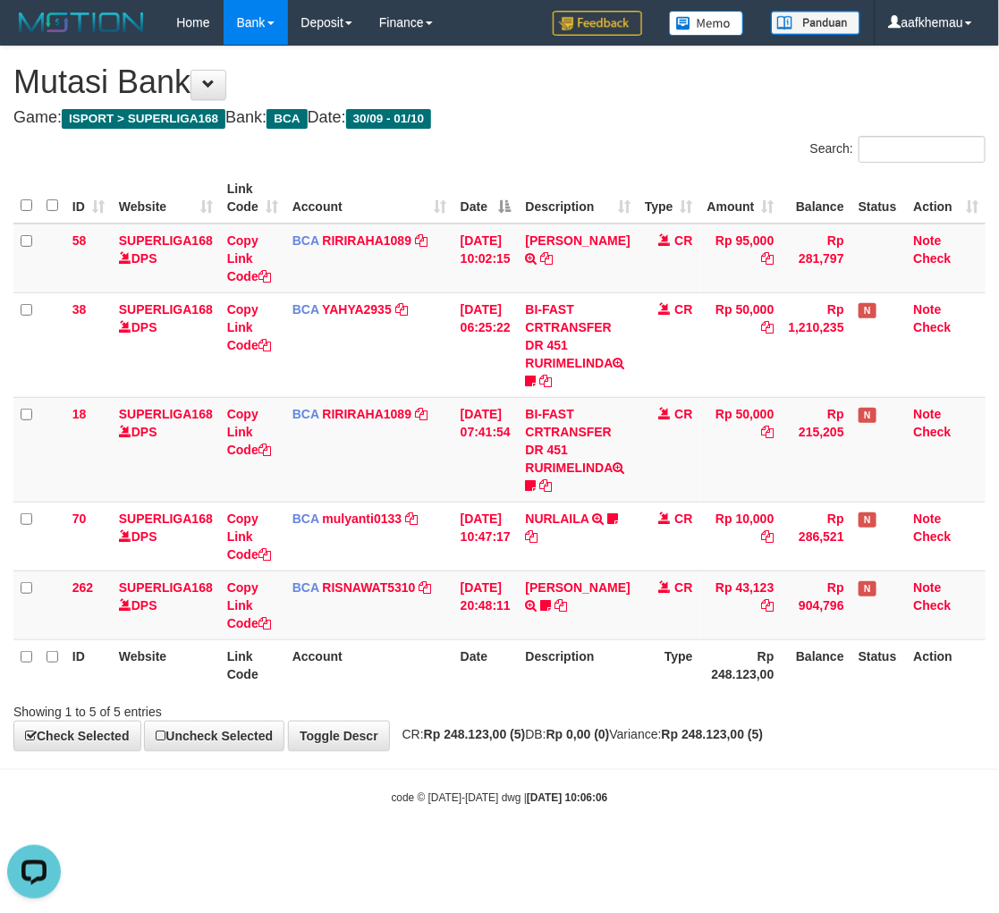
click at [599, 720] on div "Showing 1 to 5 of 5 entries" at bounding box center [499, 708] width 999 height 25
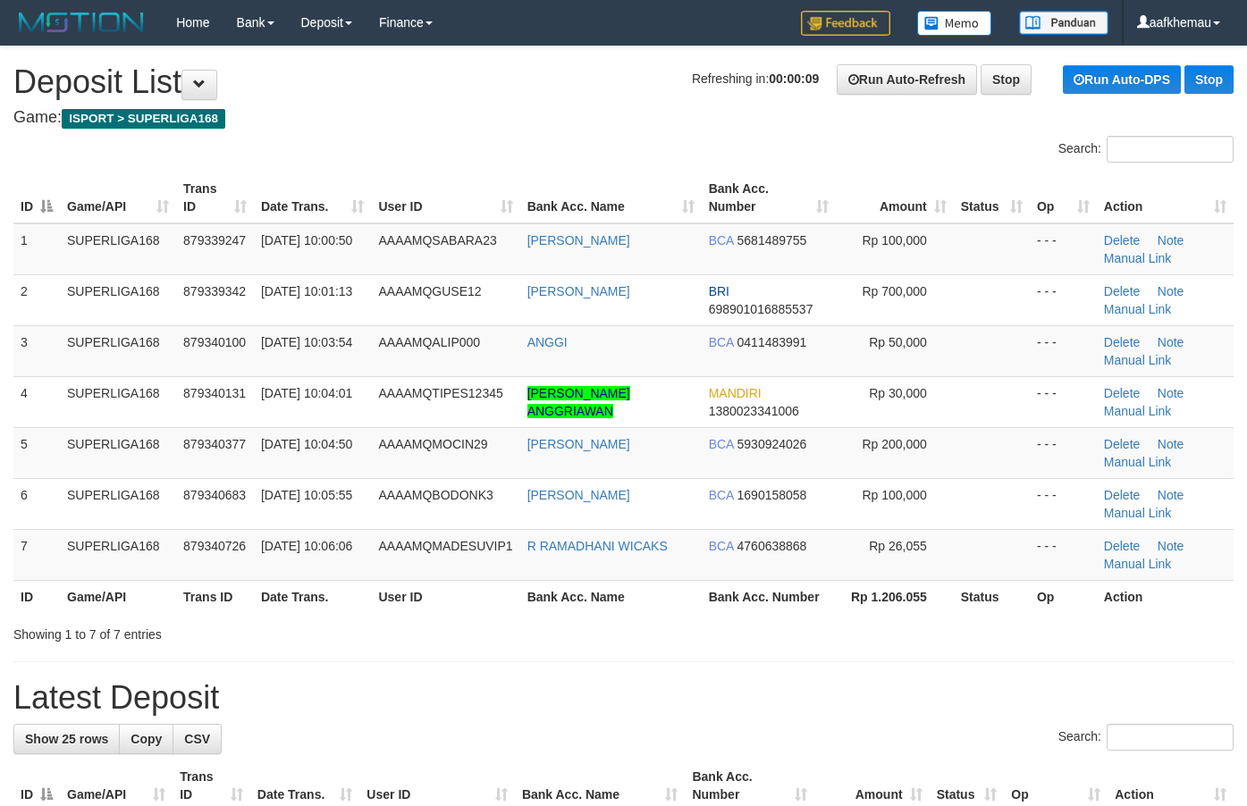
click at [575, 87] on h1 "Refreshing in: 00:00:07 Run Auto-Refresh Stop Run Auto-DPS Stop Deposit List" at bounding box center [623, 82] width 1220 height 36
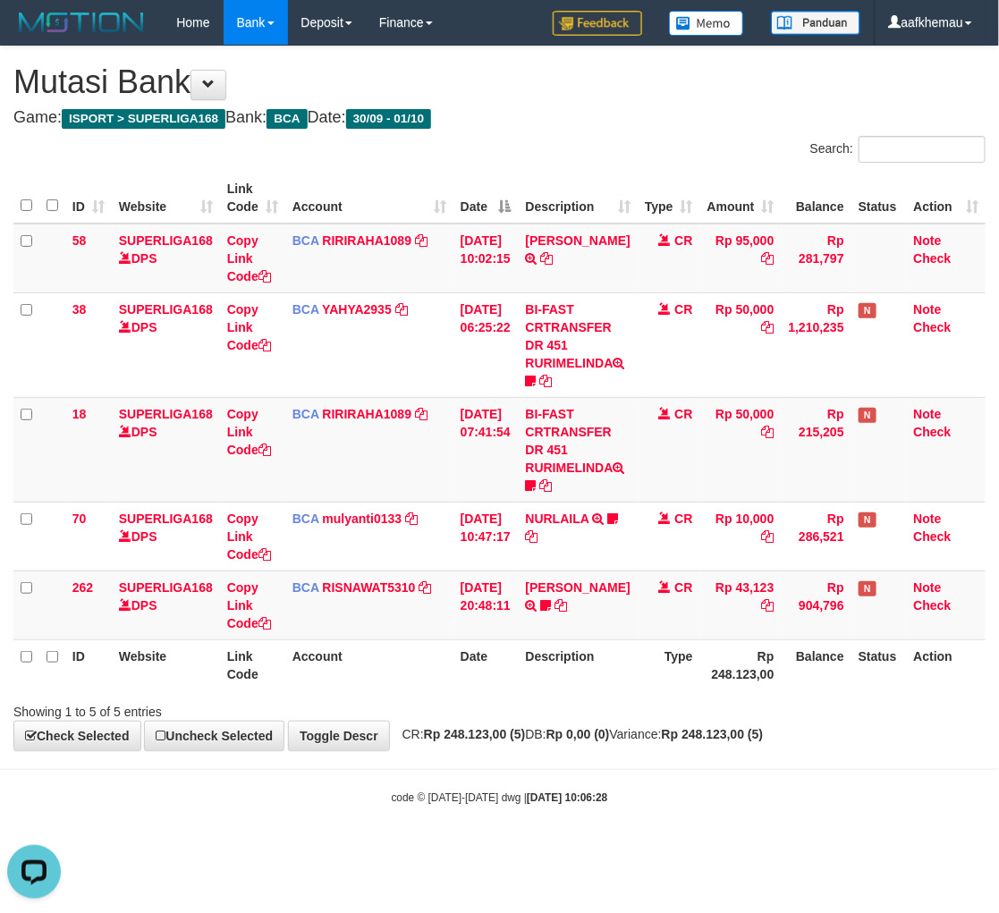
click at [604, 114] on h4 "Game: ISPORT > SUPERLIGA168 Bank: BCA Date: 30/09 - 01/10" at bounding box center [499, 118] width 972 height 18
click at [568, 88] on h1 "Mutasi Bank" at bounding box center [499, 82] width 972 height 36
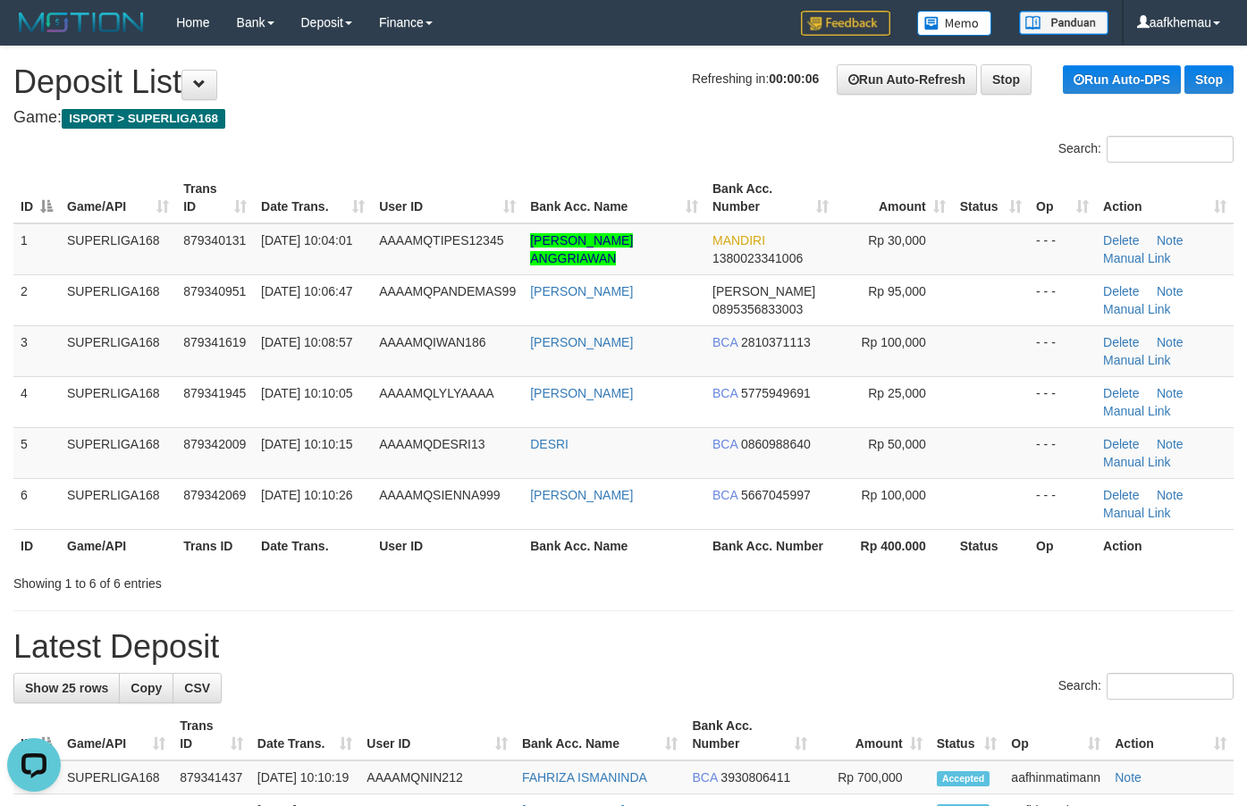
drag, startPoint x: 426, startPoint y: 119, endPoint x: 441, endPoint y: 119, distance: 14.3
click at [430, 119] on h4 "Game: ISPORT > SUPERLIGA168" at bounding box center [623, 118] width 1220 height 18
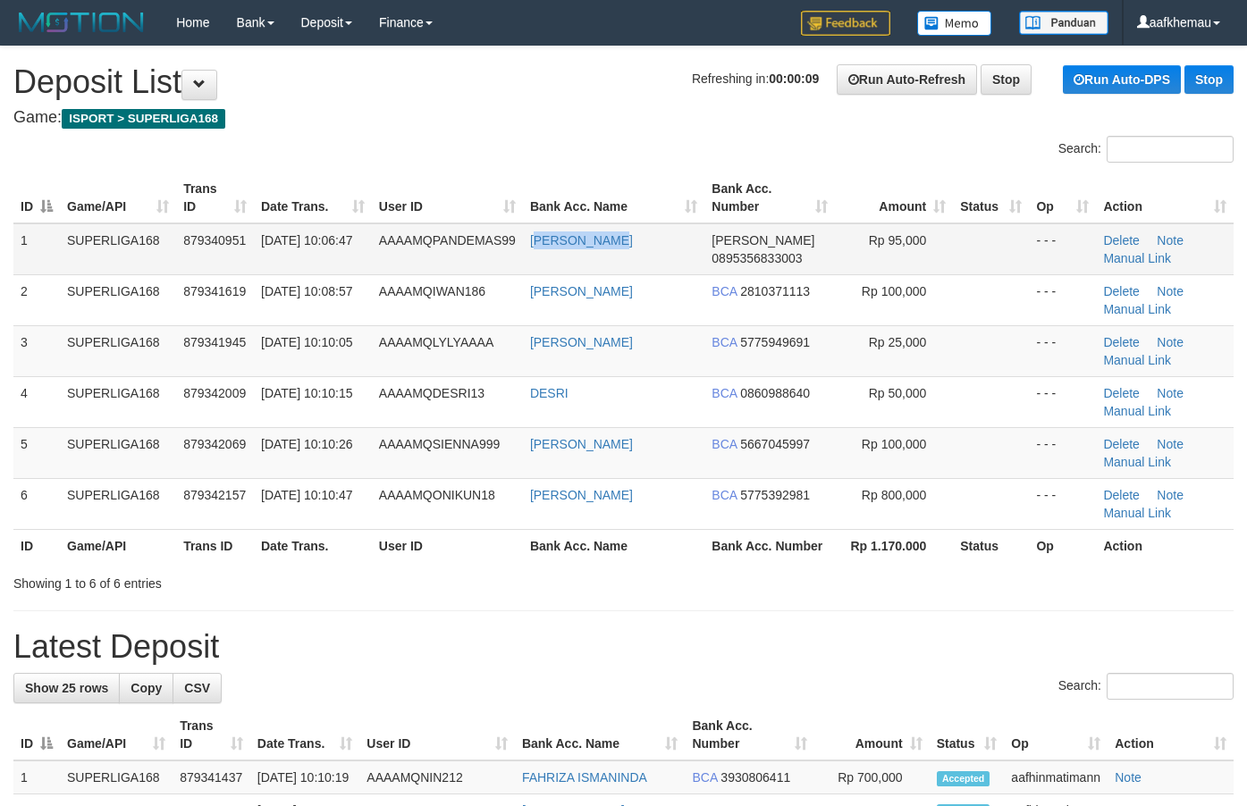
copy link "MAS KARWATI"
drag, startPoint x: 631, startPoint y: 239, endPoint x: 538, endPoint y: 250, distance: 93.7
click at [538, 250] on td "IMAS KARWATI" at bounding box center [613, 250] width 181 height 52
click at [537, 110] on h4 "Game: ISPORT > SUPERLIGA168" at bounding box center [623, 118] width 1220 height 18
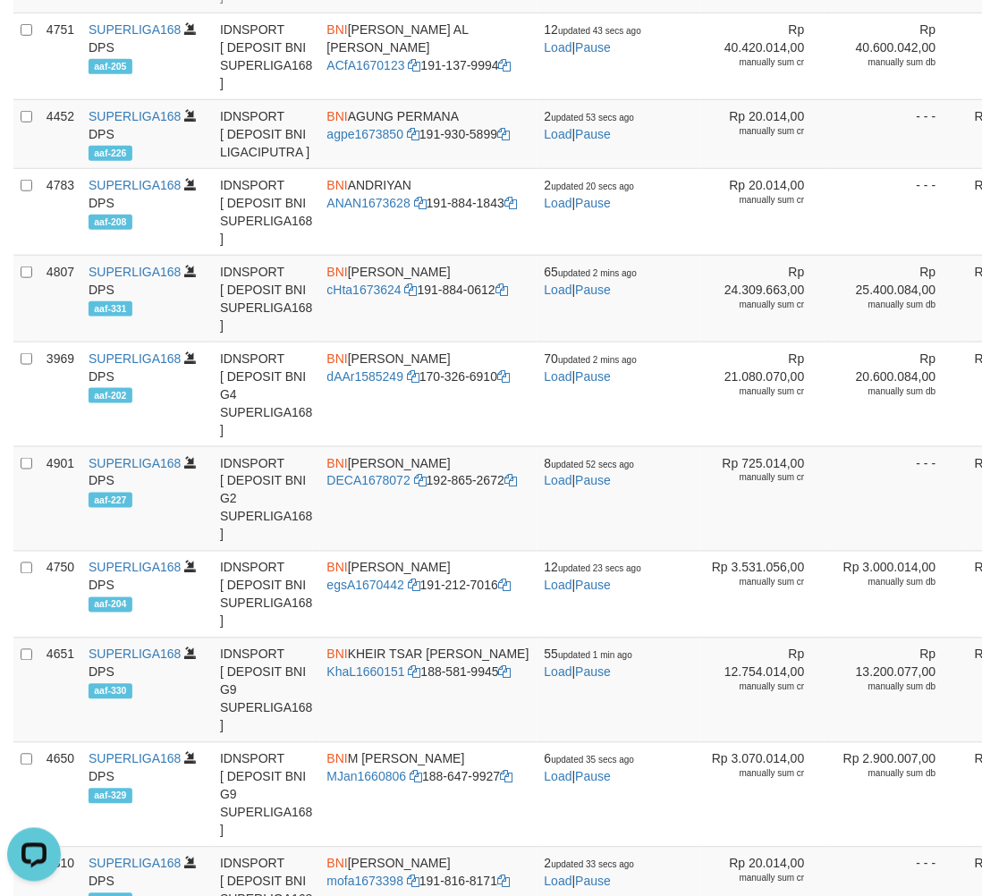
scroll to position [1794, 0]
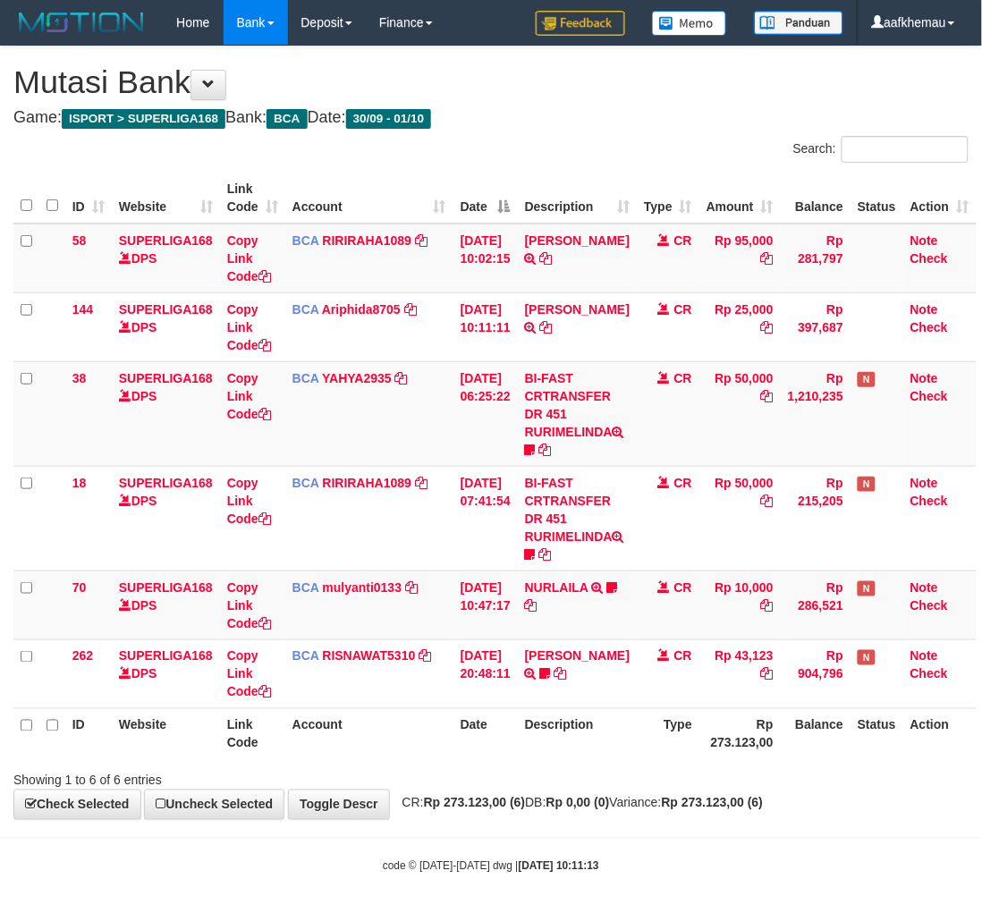
click at [667, 119] on h4 "Game: ISPORT > SUPERLIGA168 Bank: BCA Date: 30/09 - 01/10" at bounding box center [490, 118] width 955 height 18
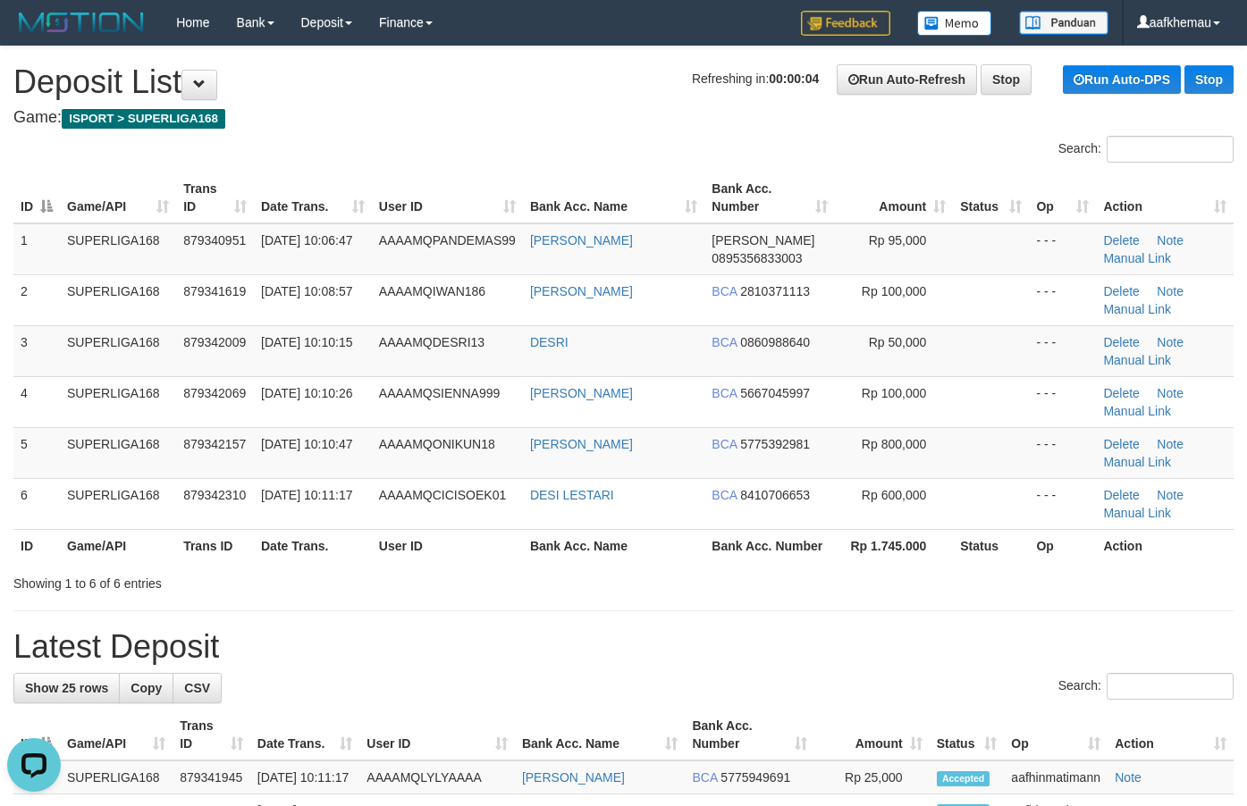
click at [519, 28] on div "Home Bank Account List Load By Website Group [ISPORT] SUPERLIGA168 By Load Grou…" at bounding box center [623, 23] width 1220 height 46
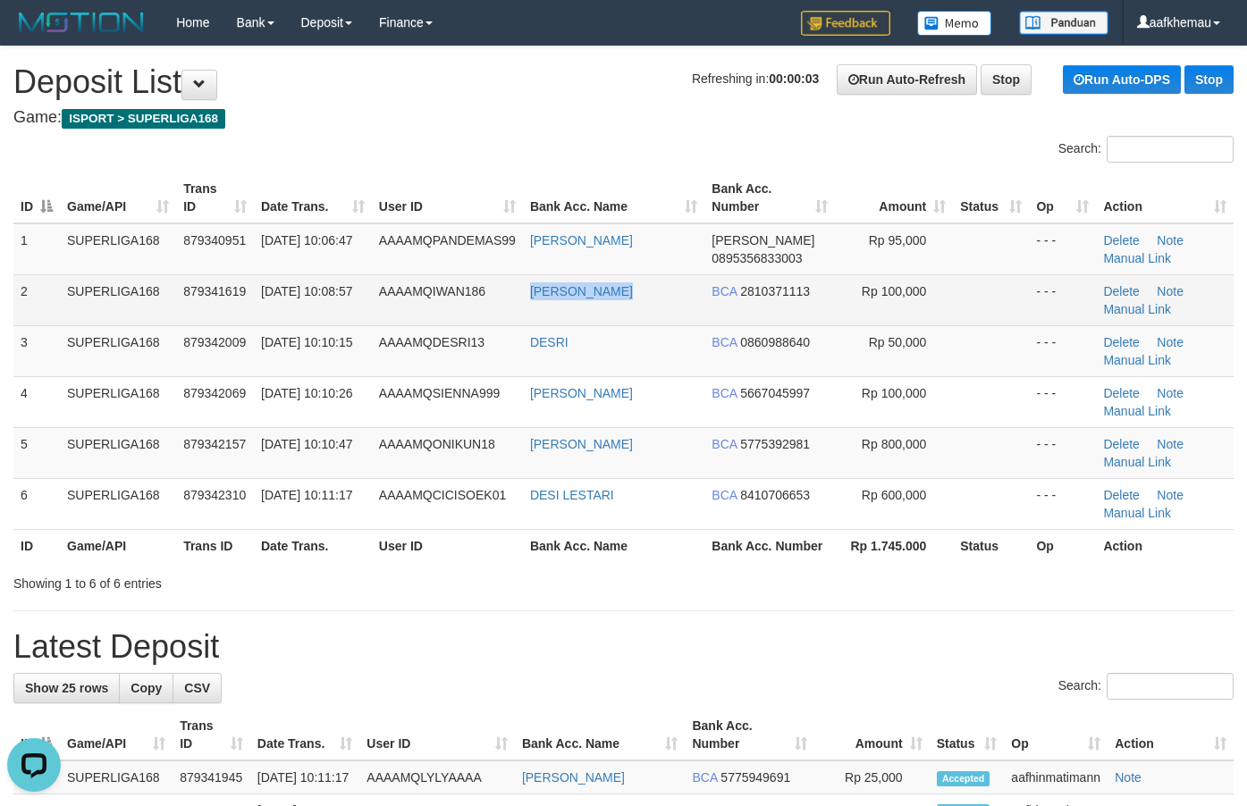
copy link "IWAN SETYAWAN"
drag, startPoint x: 659, startPoint y: 293, endPoint x: 516, endPoint y: 144, distance: 206.8
click at [529, 292] on td "IWAN SETYAWAN" at bounding box center [613, 299] width 181 height 51
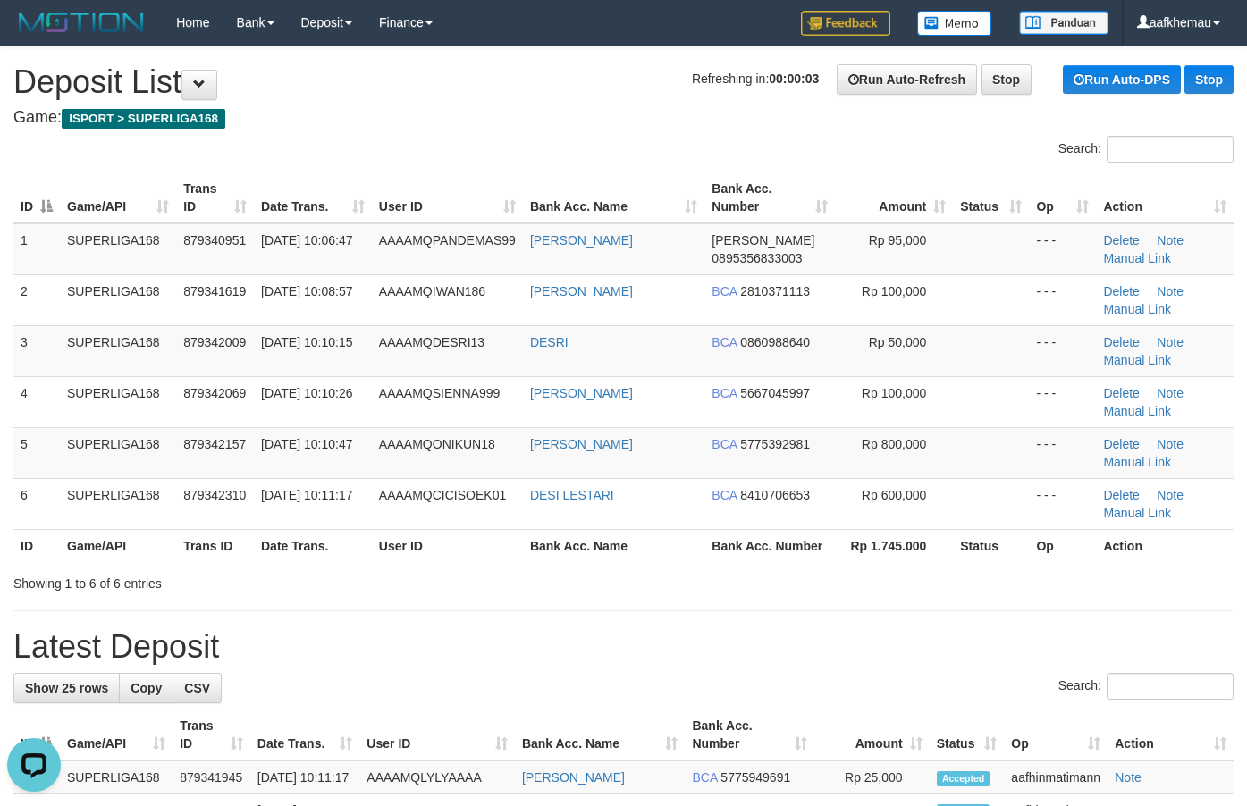
click at [515, 143] on div "Search:" at bounding box center [623, 151] width 1247 height 31
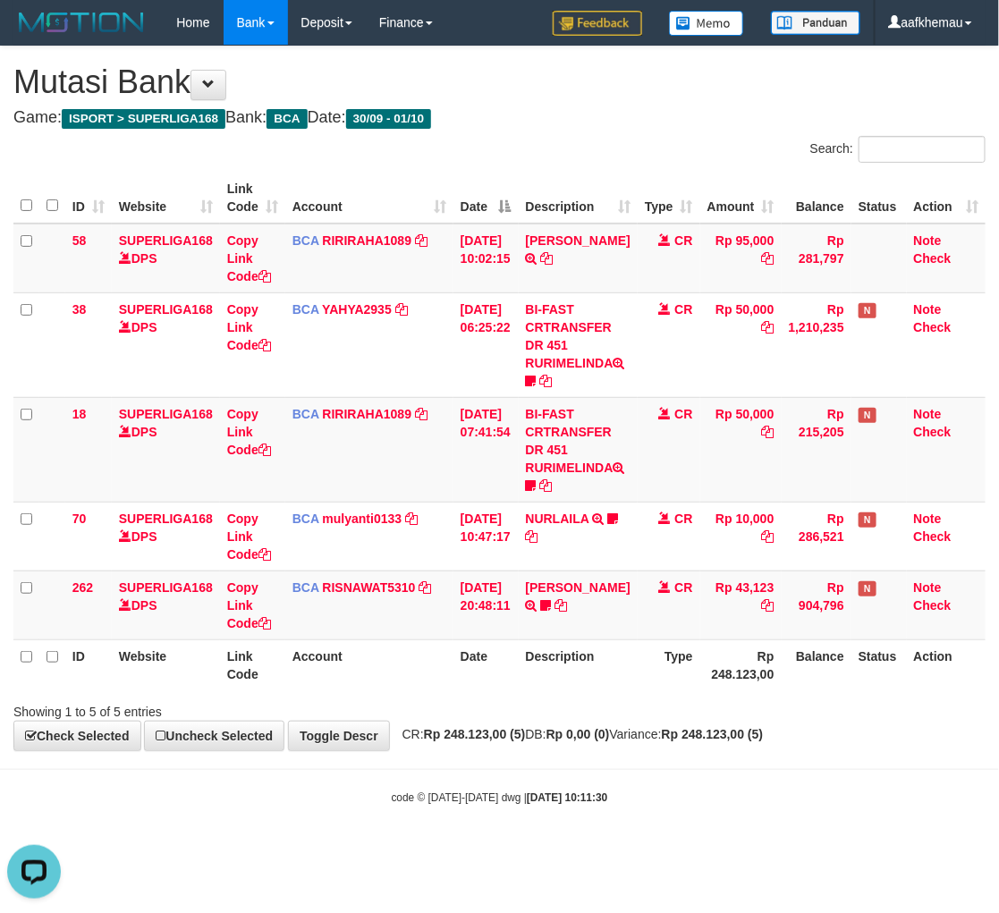
click at [671, 122] on h4 "Game: ISPORT > SUPERLIGA168 Bank: BCA Date: 30/09 - 01/10" at bounding box center [499, 118] width 972 height 18
